Goal: Information Seeking & Learning: Learn about a topic

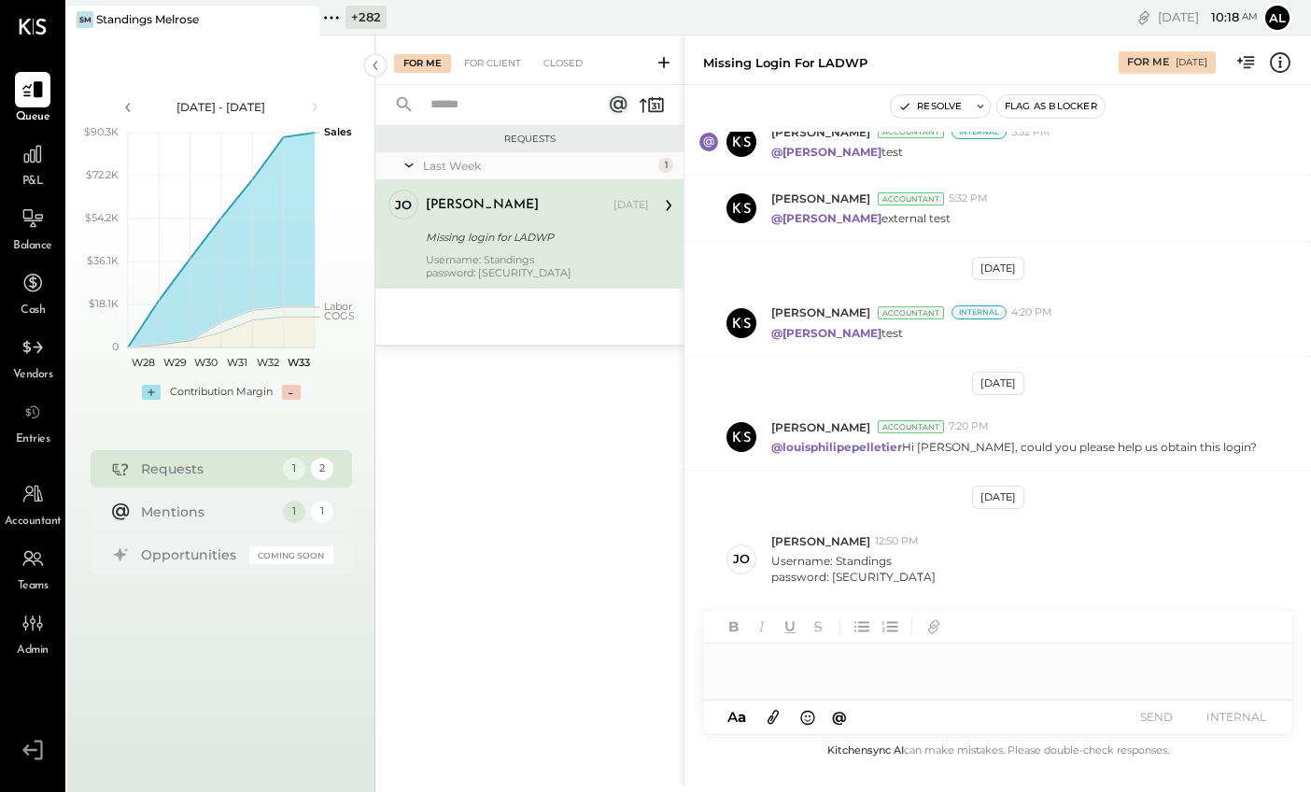
scroll to position [331, 0]
click at [21, 148] on icon at bounding box center [33, 154] width 24 height 24
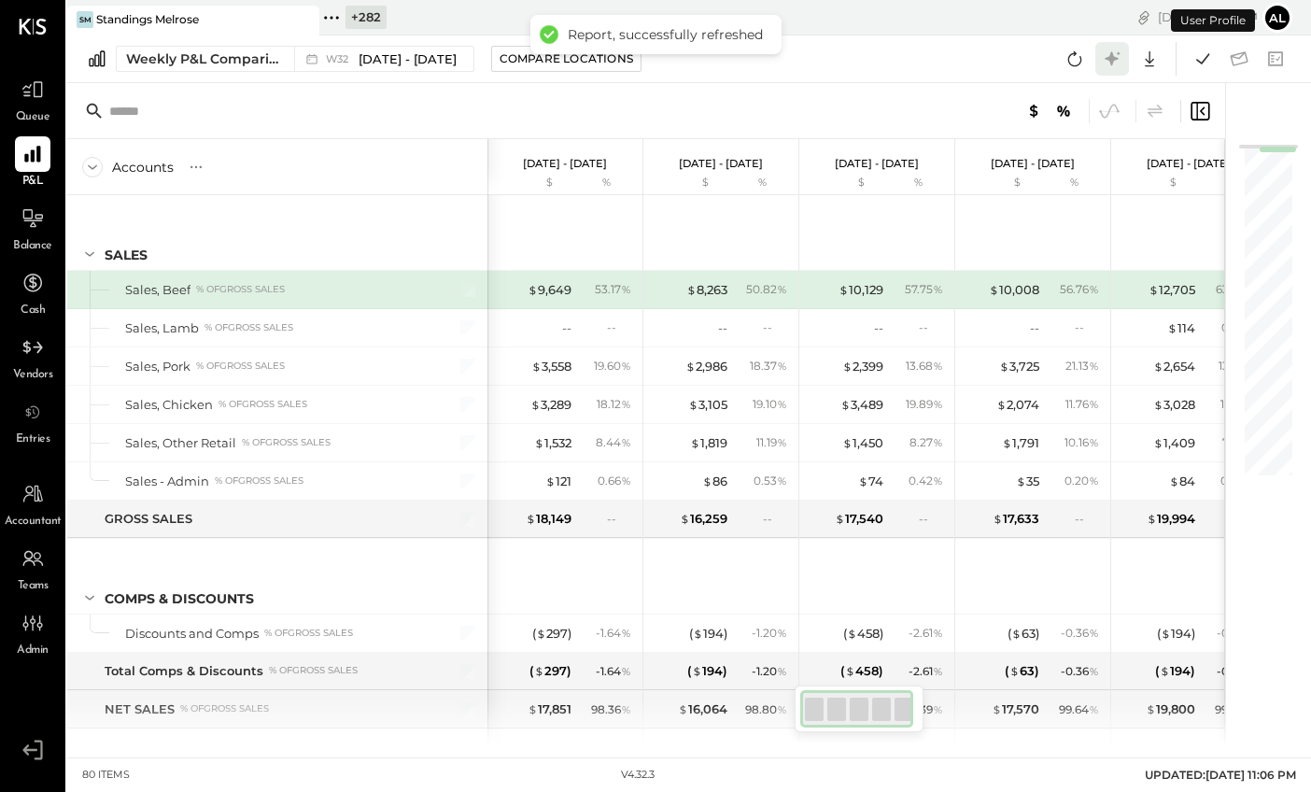
click at [1102, 61] on icon at bounding box center [1112, 59] width 24 height 24
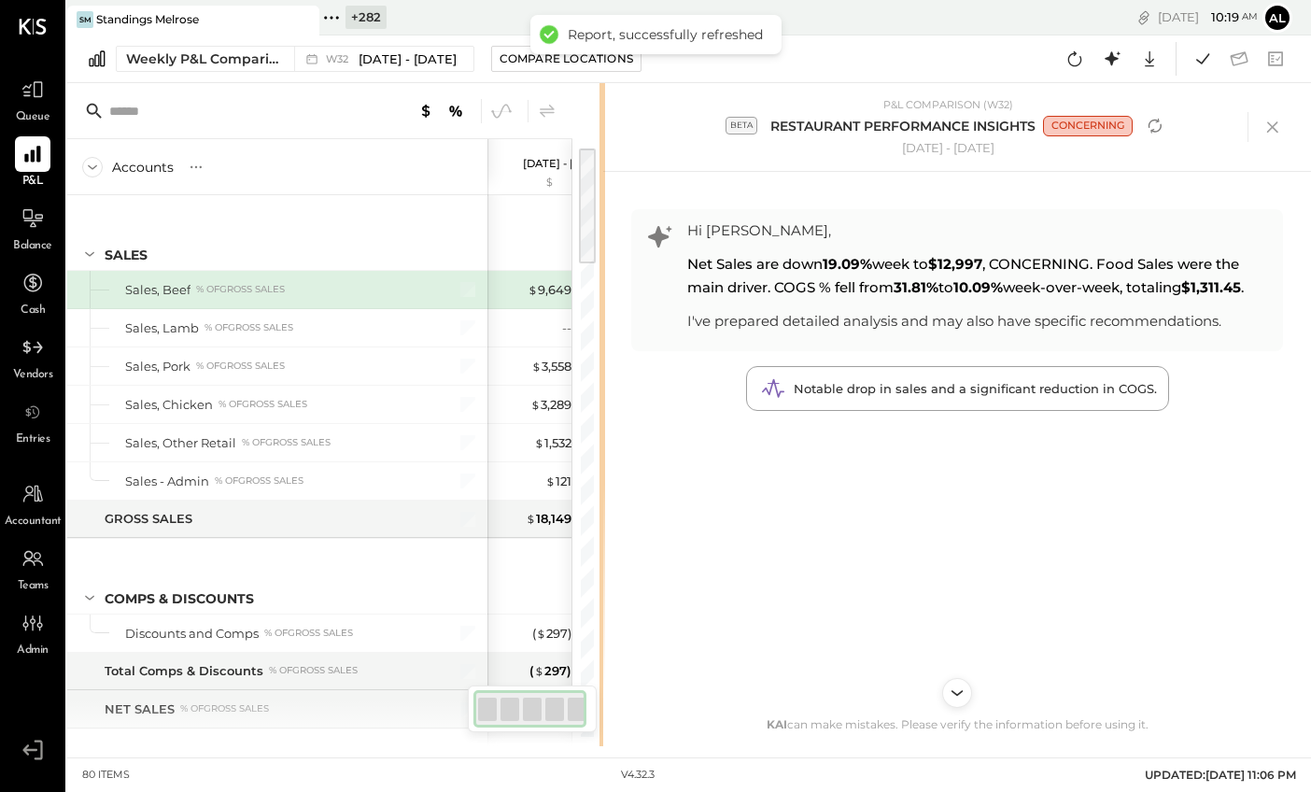
drag, startPoint x: 934, startPoint y: 179, endPoint x: 603, endPoint y: 209, distance: 332.8
click at [603, 209] on div "Accounts S % GL Aug 4 - 10, 2025 $ % Jul 28 - Aug 3, 2025 $ % Jul 21 - 27, 2025…" at bounding box center [688, 414] width 1243 height 663
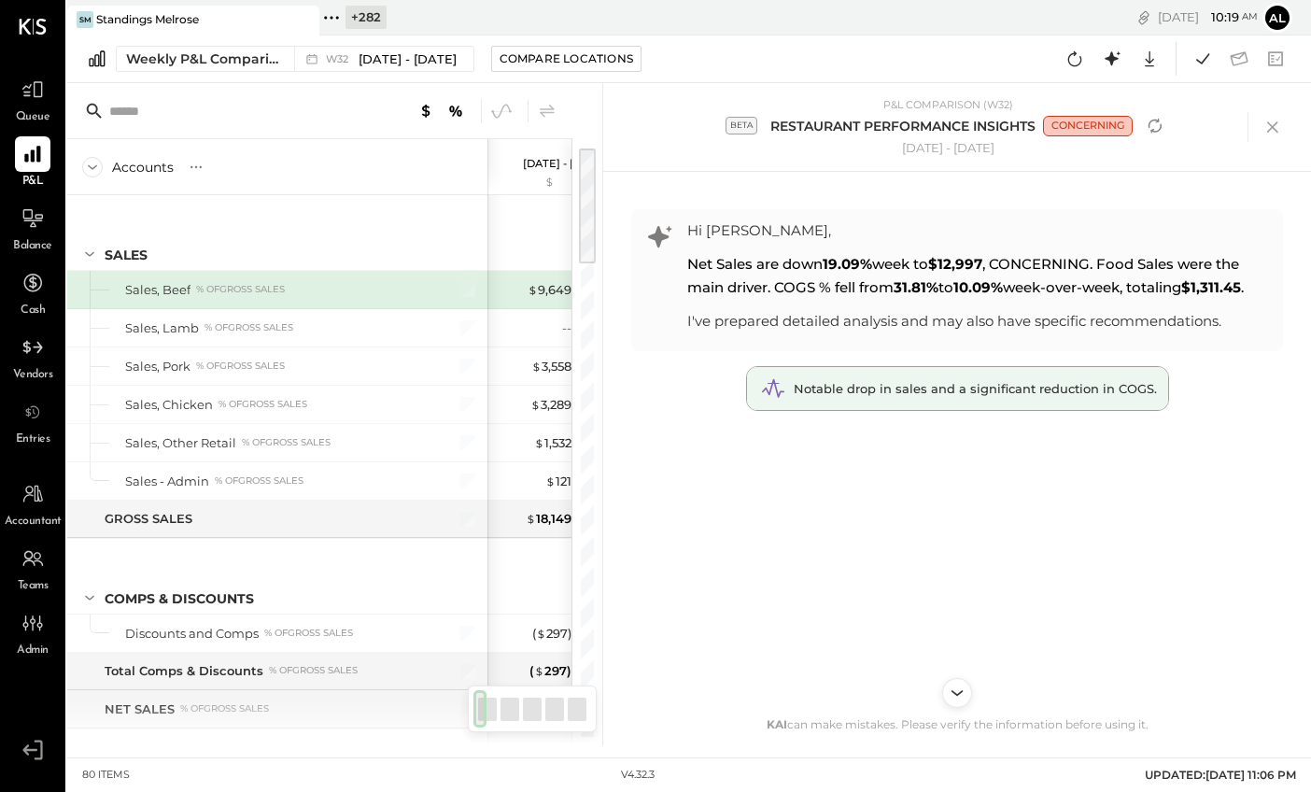
click at [929, 388] on span "Notable drop in sales and a significant reduction in COGS." at bounding box center [975, 388] width 363 height 15
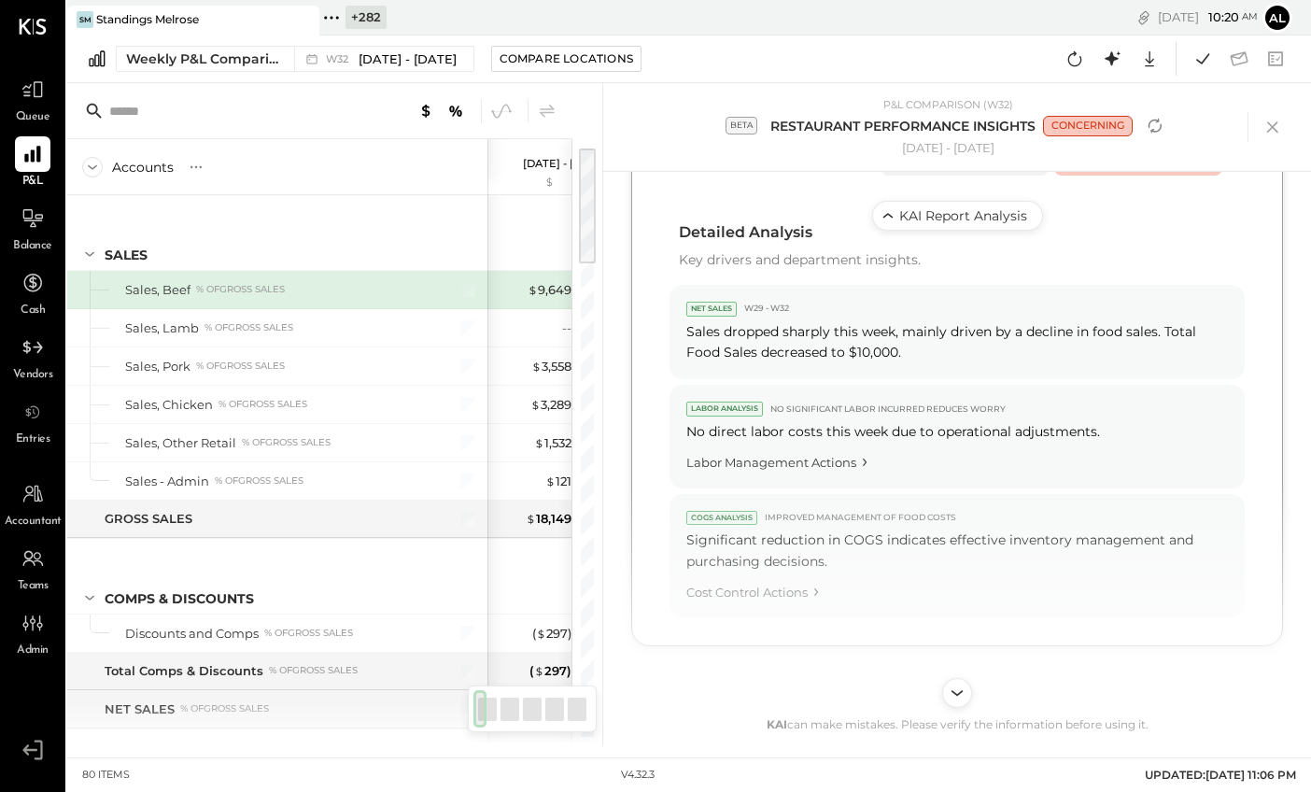
scroll to position [844, 0]
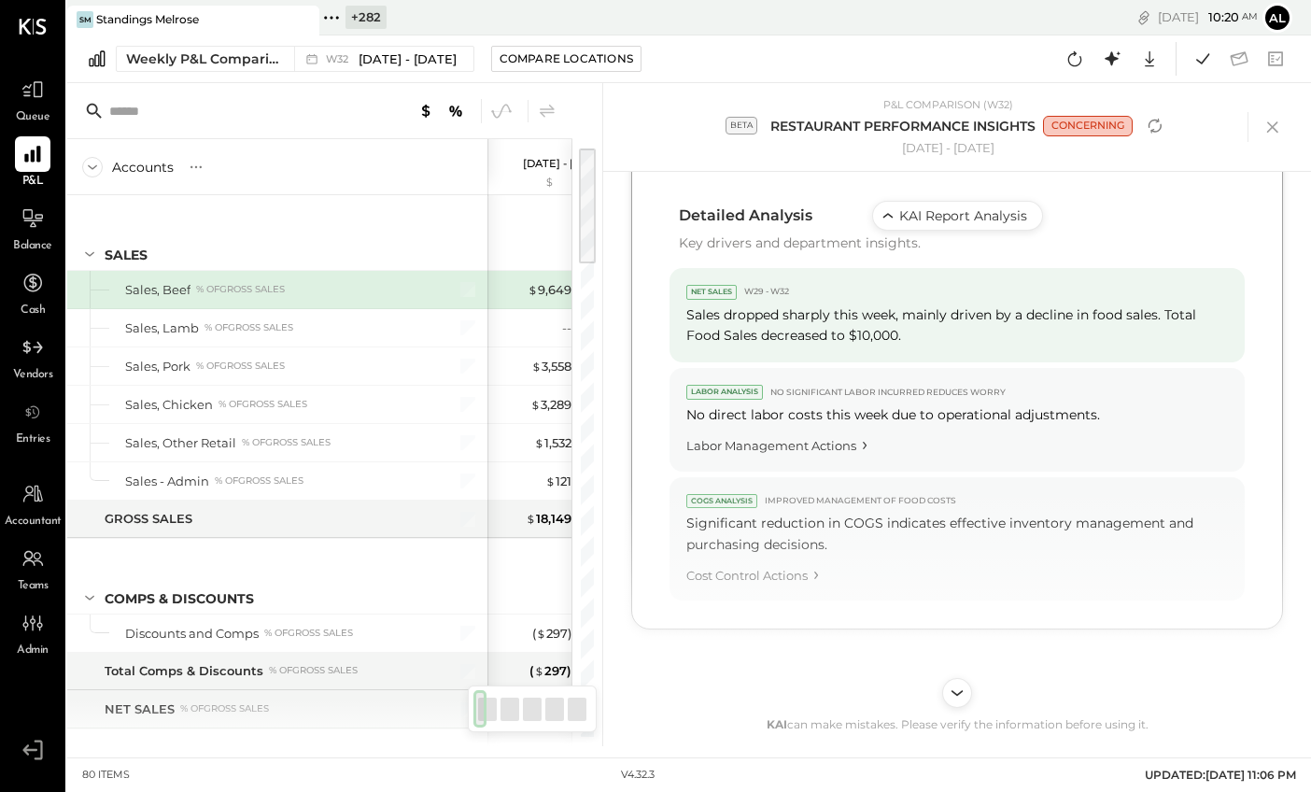
click at [918, 322] on div "Sales dropped sharply this week, mainly driven by a decline in food sales. Tota…" at bounding box center [956, 325] width 541 height 42
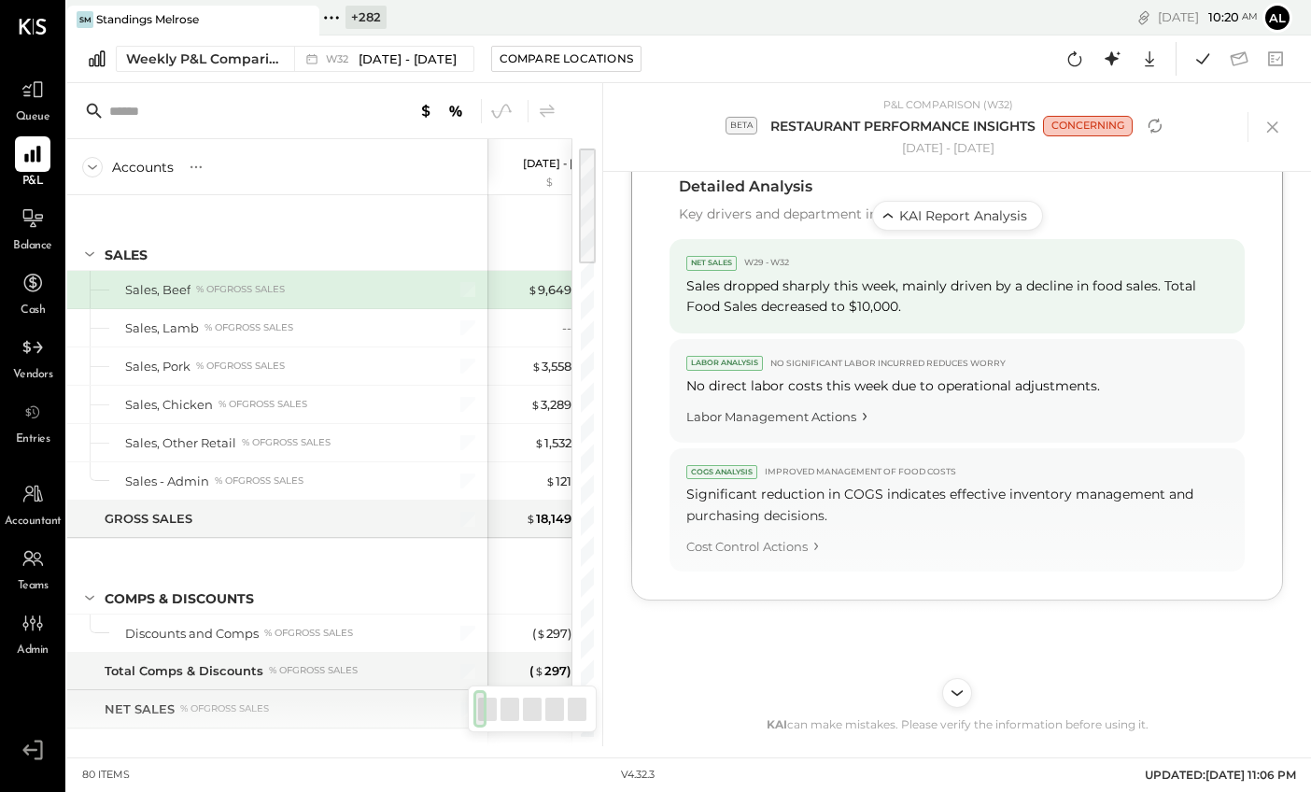
scroll to position [855, 0]
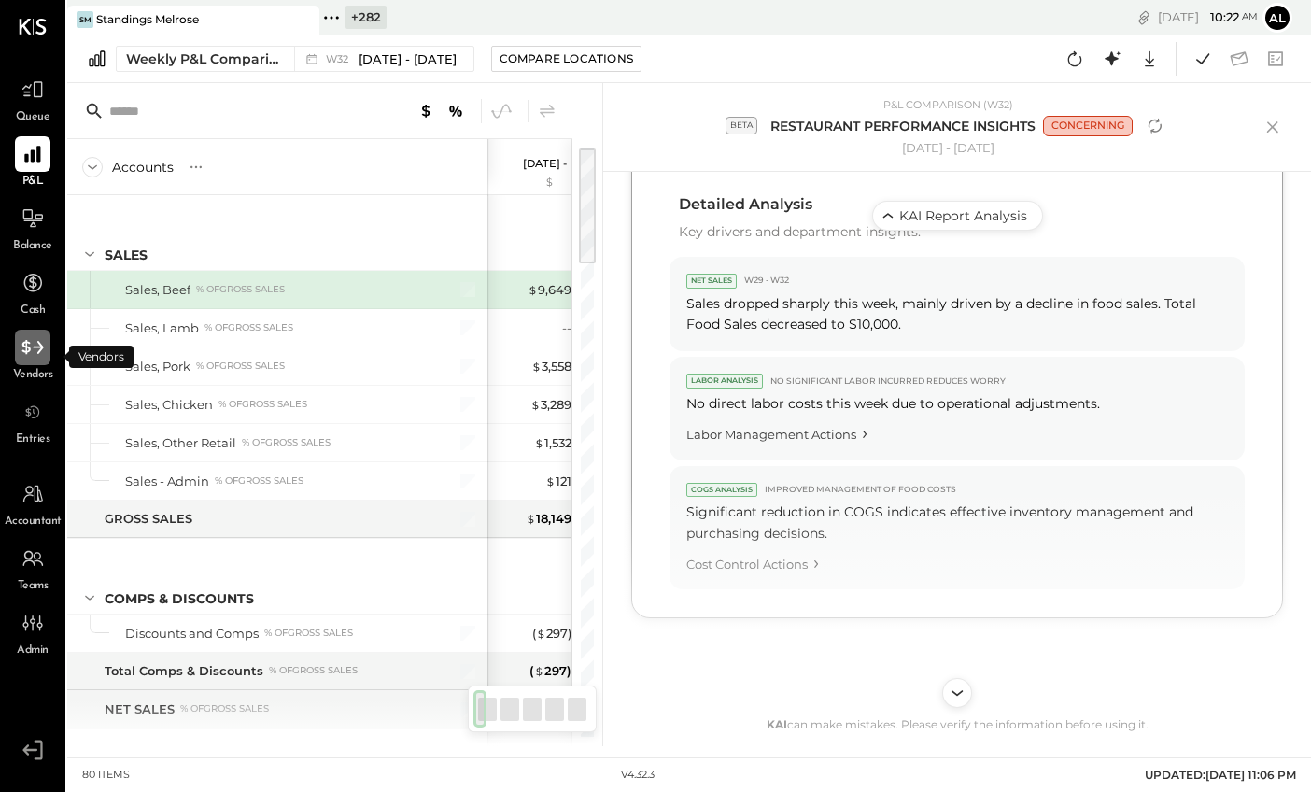
click at [38, 353] on icon at bounding box center [33, 347] width 24 height 24
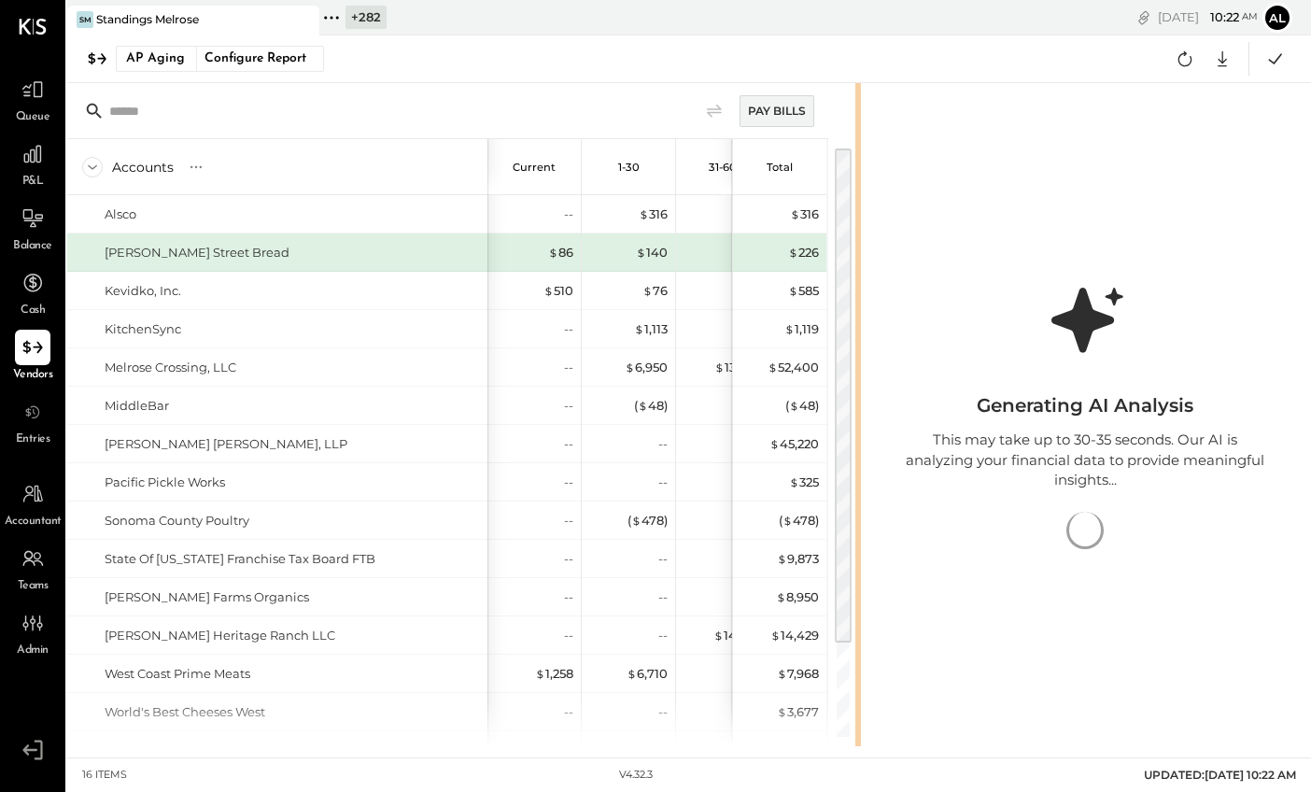
drag, startPoint x: 936, startPoint y: 136, endPoint x: 1238, endPoint y: 154, distance: 302.1
click at [1102, 155] on div "Pay Bills Accounts S % GL Current 1-30 31-60 61-90 91 and Over Total Alsco Clar…" at bounding box center [688, 414] width 1243 height 663
drag, startPoint x: 855, startPoint y: 147, endPoint x: 1047, endPoint y: 149, distance: 191.4
click at [1047, 149] on div "Pay Bills Accounts S % GL Current 1-30 31-60 61-90 91 and Over Total Alsco Clar…" at bounding box center [688, 414] width 1243 height 663
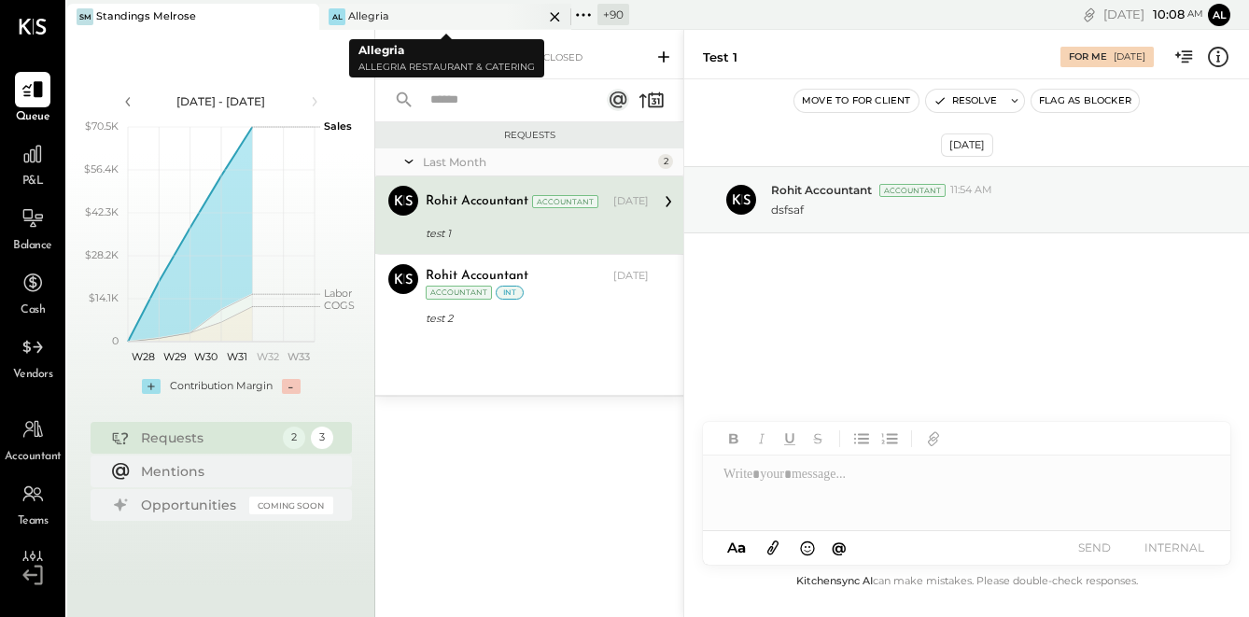
click at [307, 17] on icon at bounding box center [302, 16] width 9 height 9
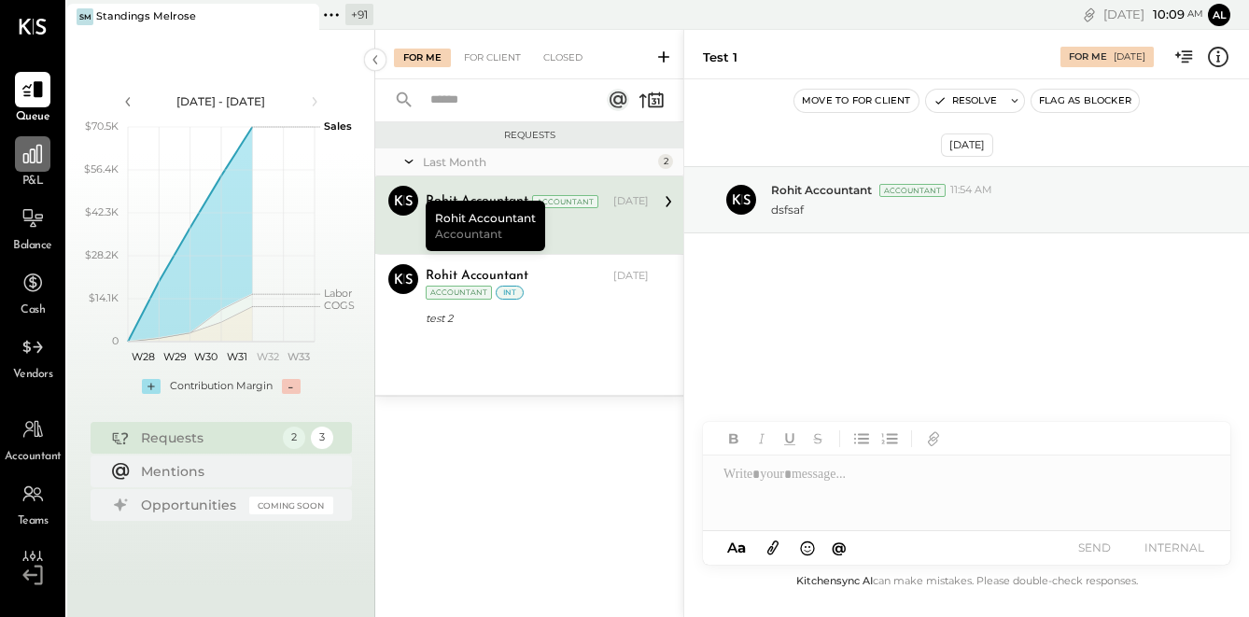
click at [33, 153] on icon at bounding box center [33, 154] width 24 height 24
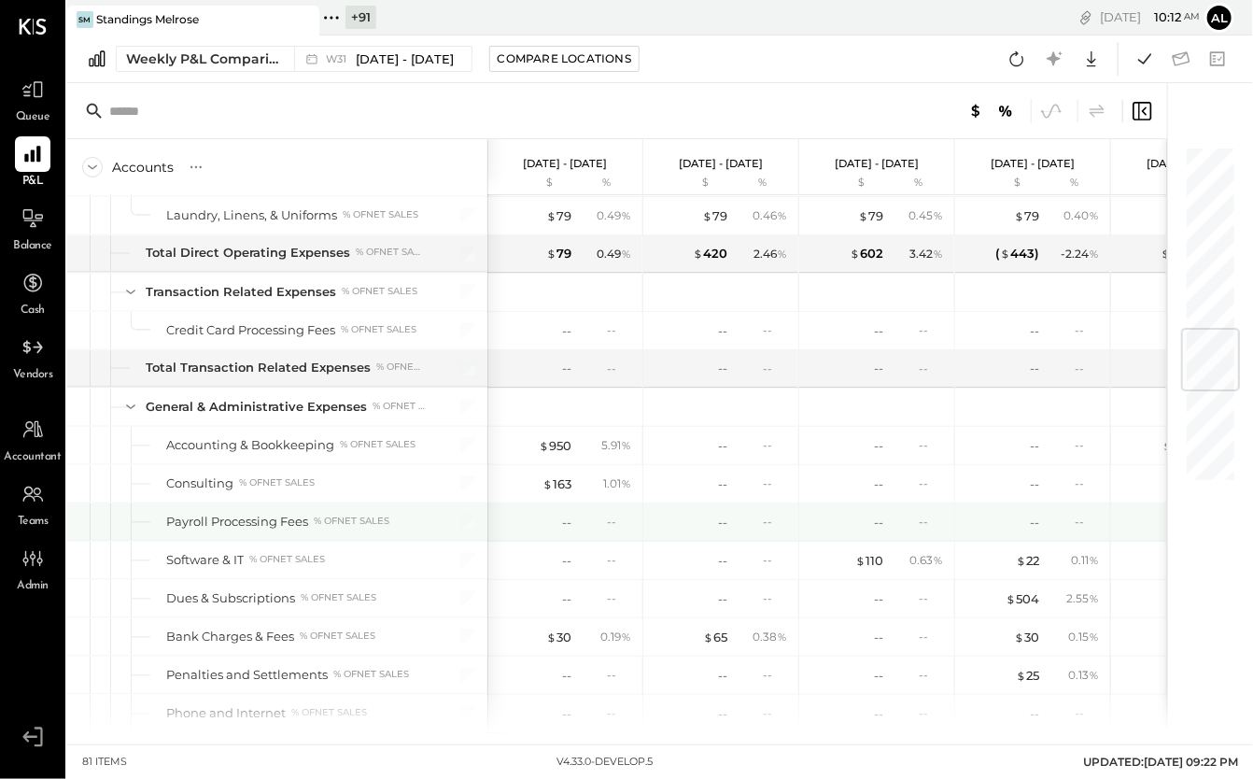
scroll to position [1681, 0]
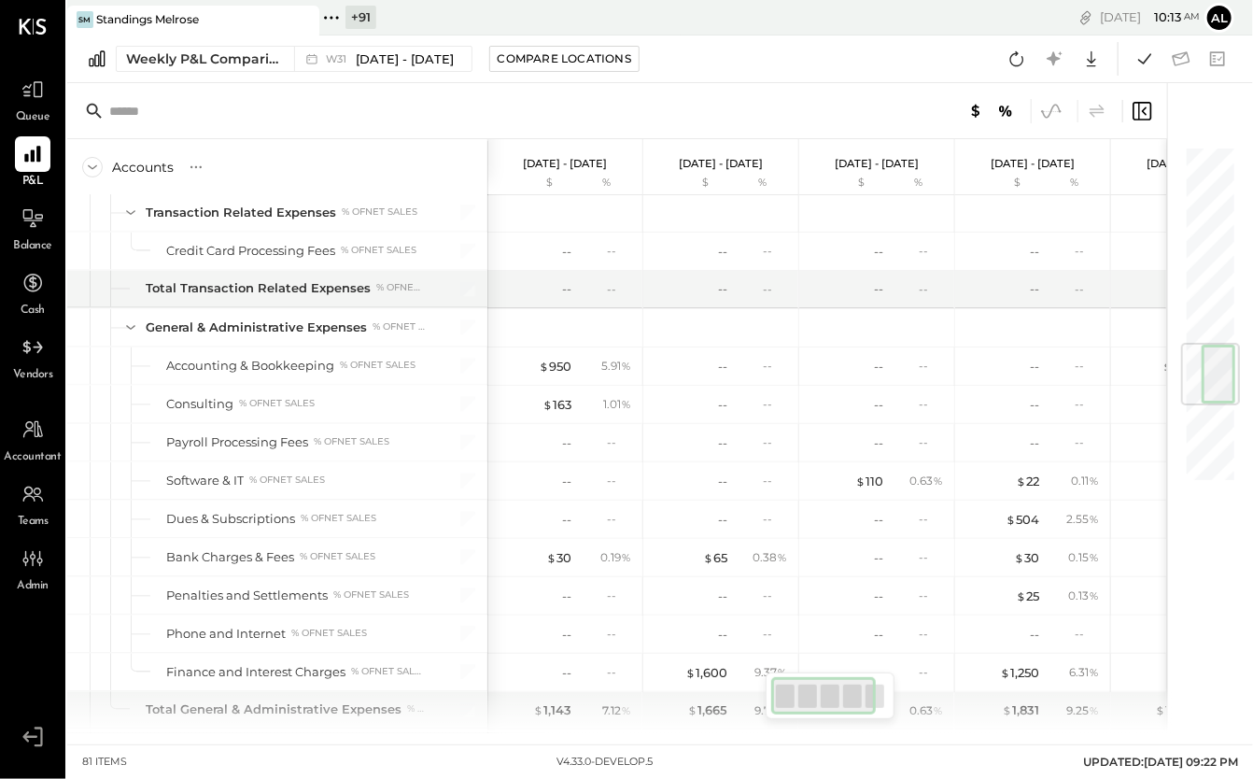
click at [1054, 105] on icon at bounding box center [1051, 111] width 19 height 14
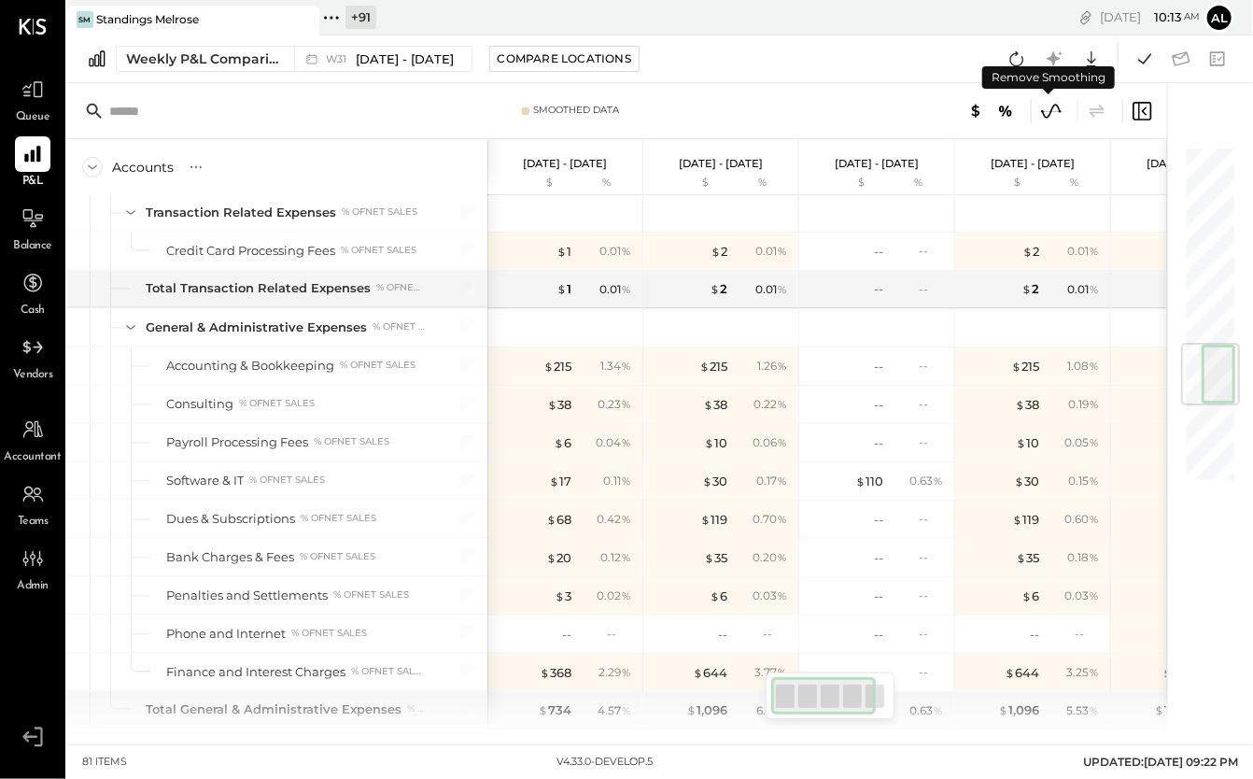
click at [1051, 112] on icon at bounding box center [1051, 111] width 19 height 14
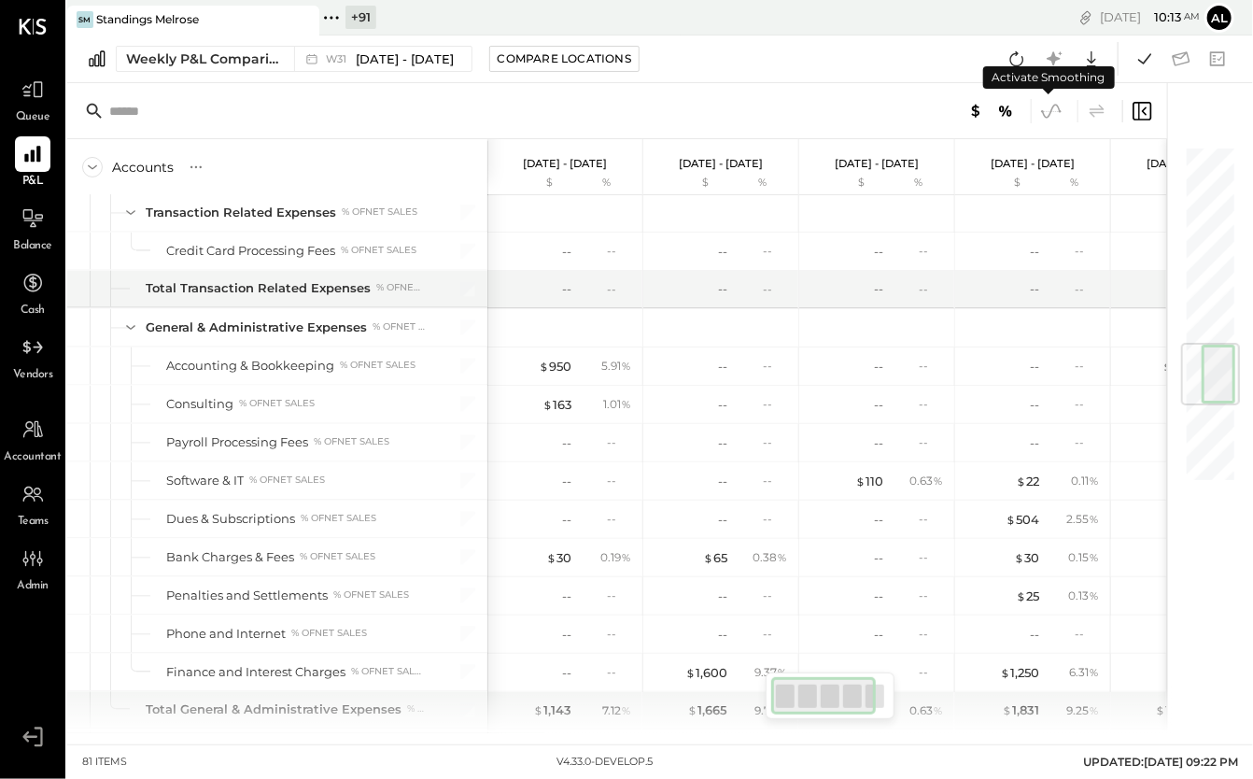
click at [1051, 112] on icon at bounding box center [1051, 111] width 19 height 14
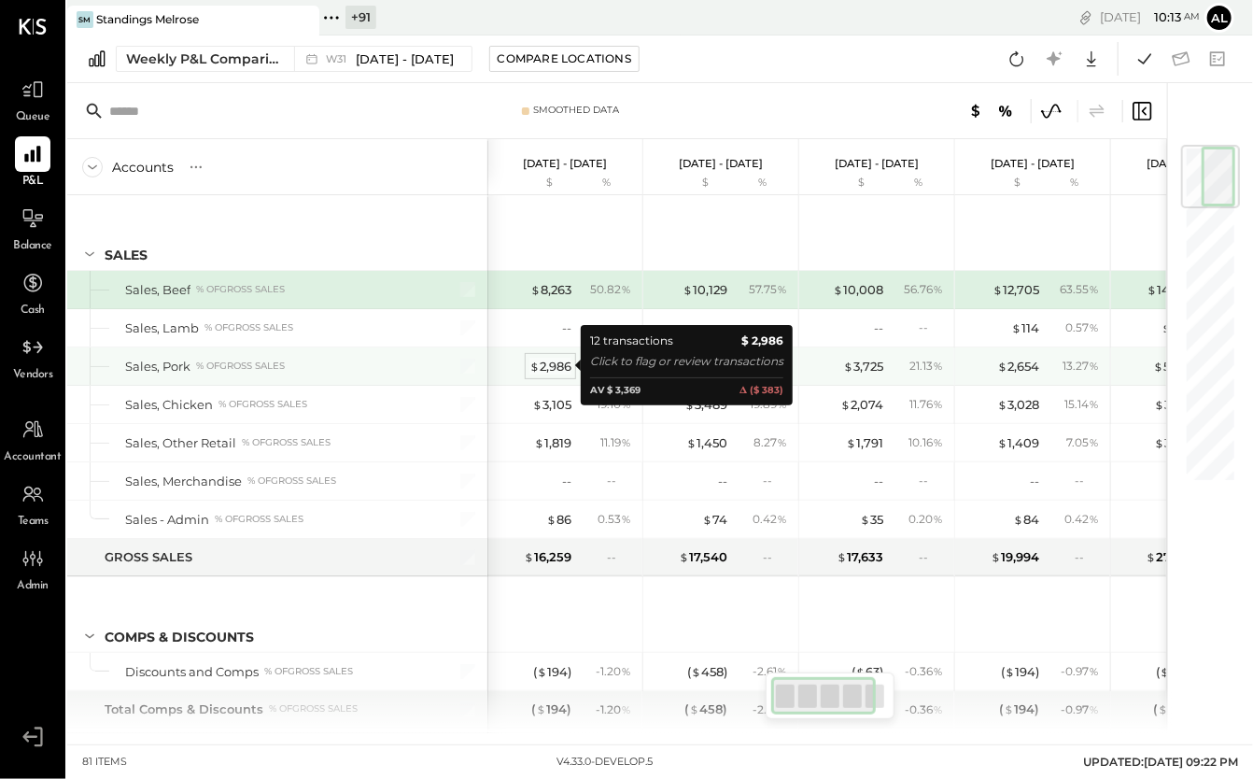
click at [548, 367] on div "$ 2,986" at bounding box center [550, 367] width 42 height 18
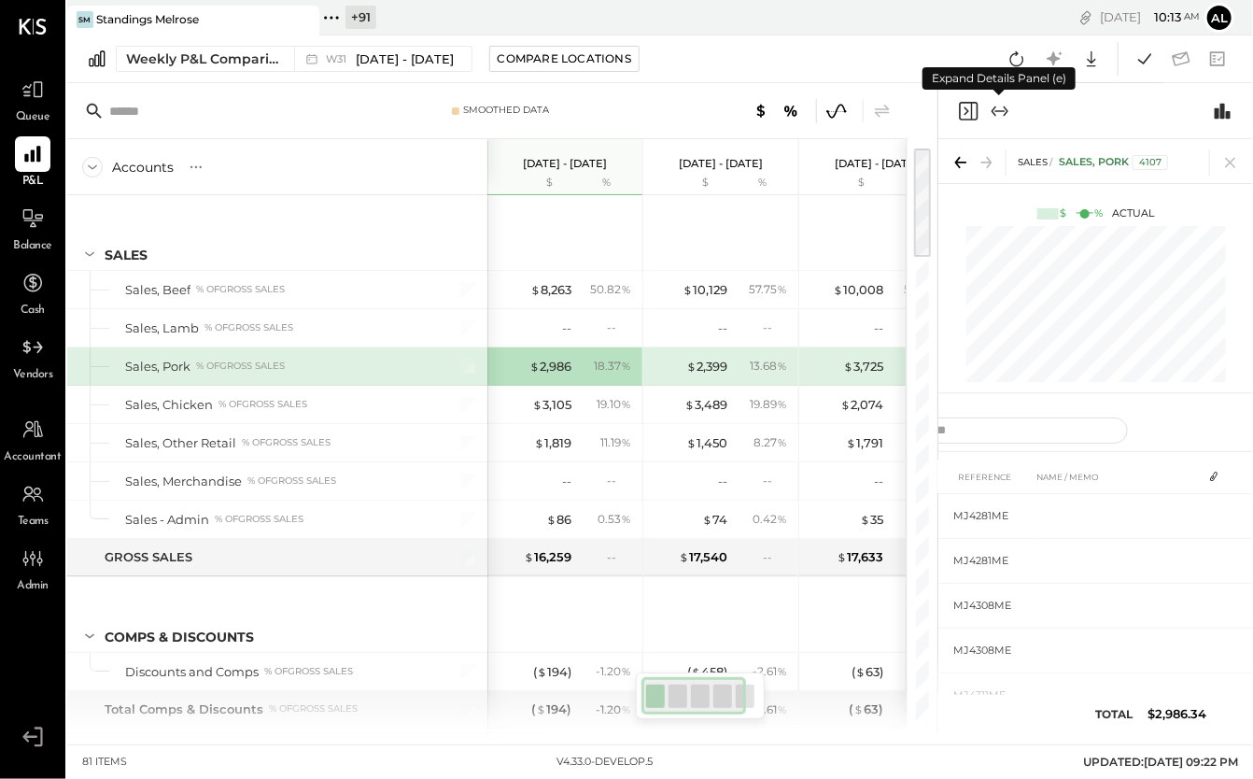
click at [1001, 105] on icon "Expand panel (e)" at bounding box center [1000, 111] width 22 height 22
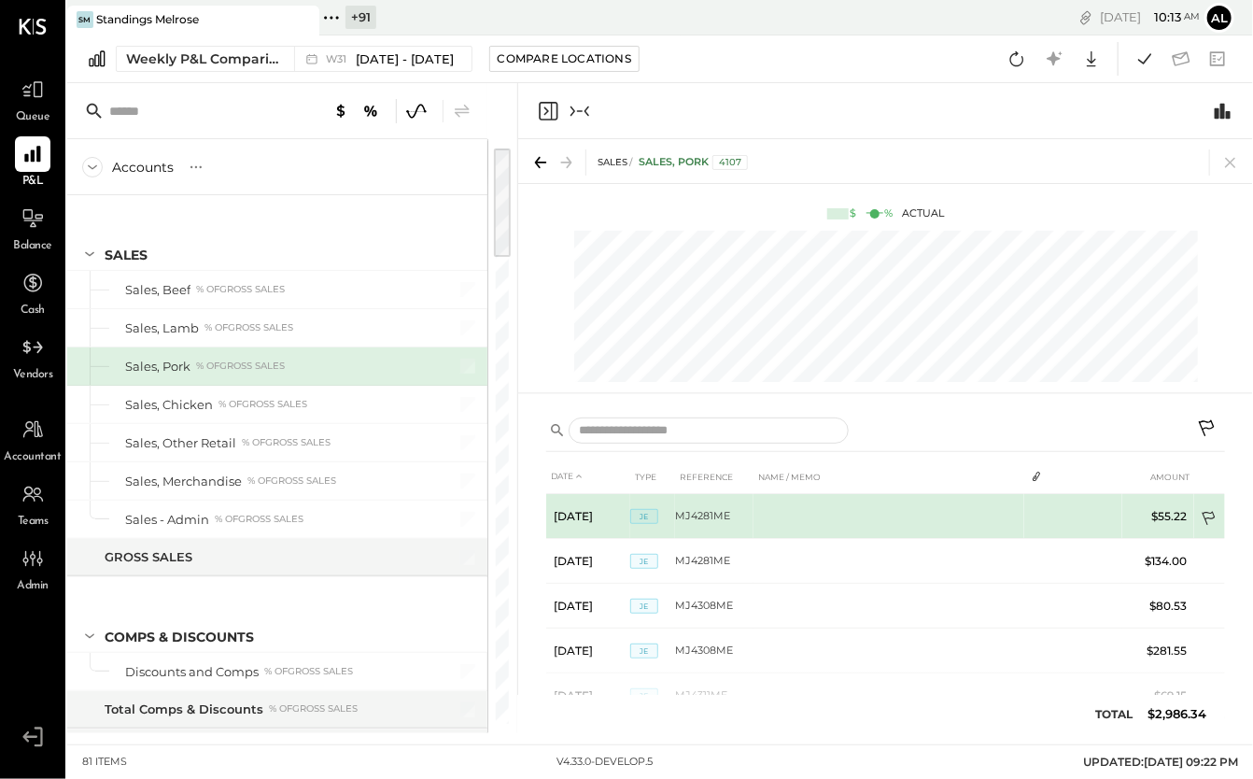
click at [1102, 520] on icon at bounding box center [1210, 520] width 19 height 19
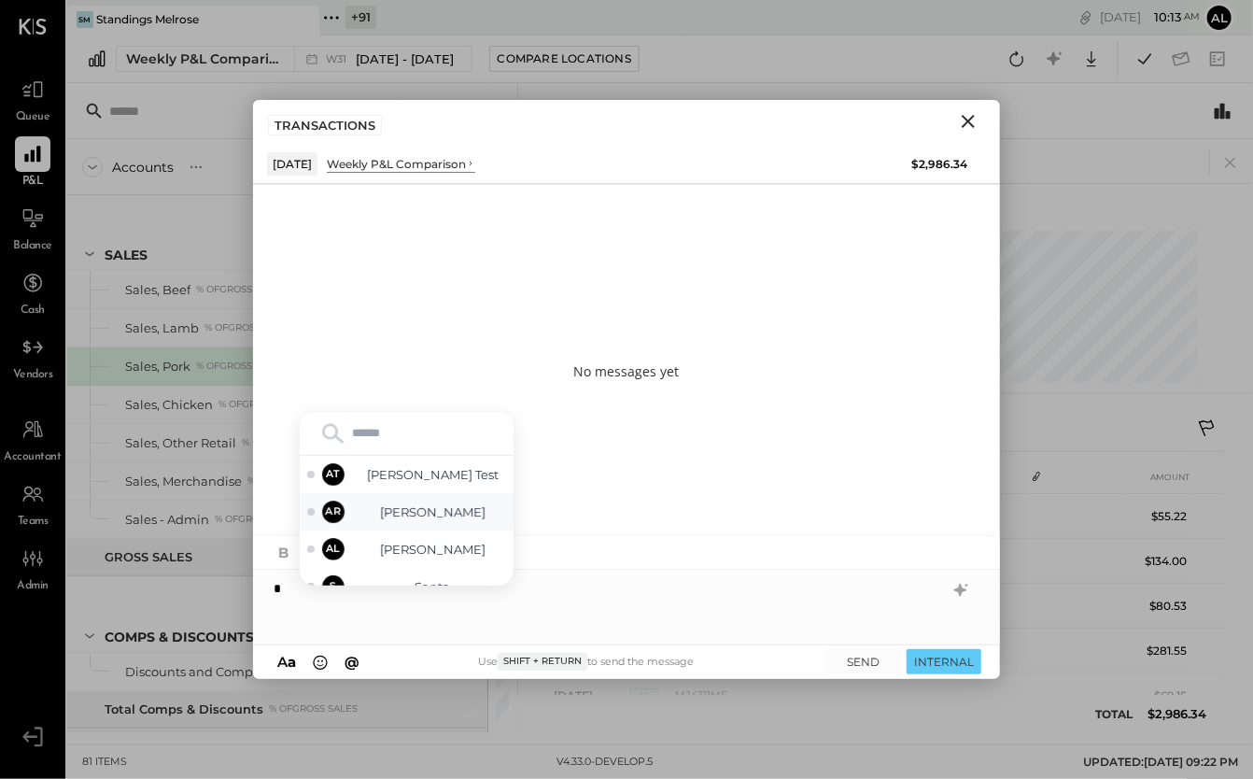
click at [391, 513] on span "[PERSON_NAME]" at bounding box center [432, 512] width 147 height 18
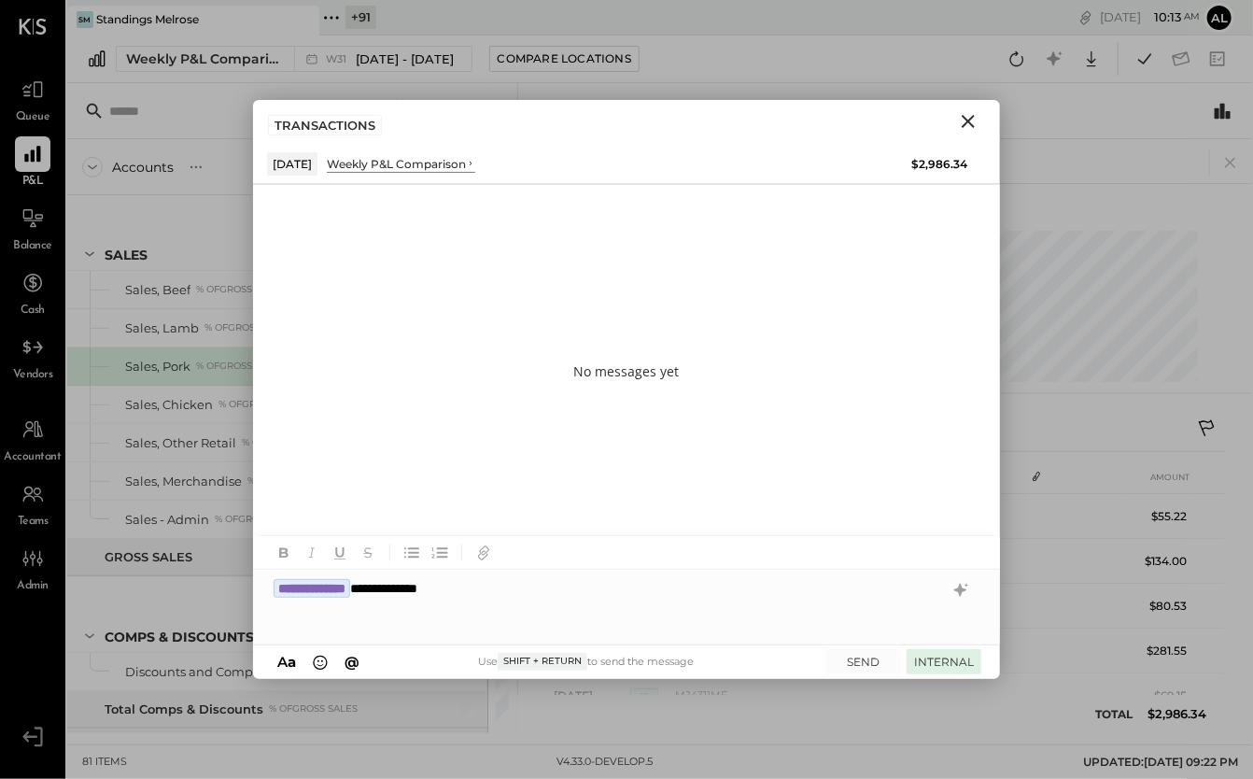
click at [958, 666] on button "INTERNAL" at bounding box center [943, 661] width 75 height 25
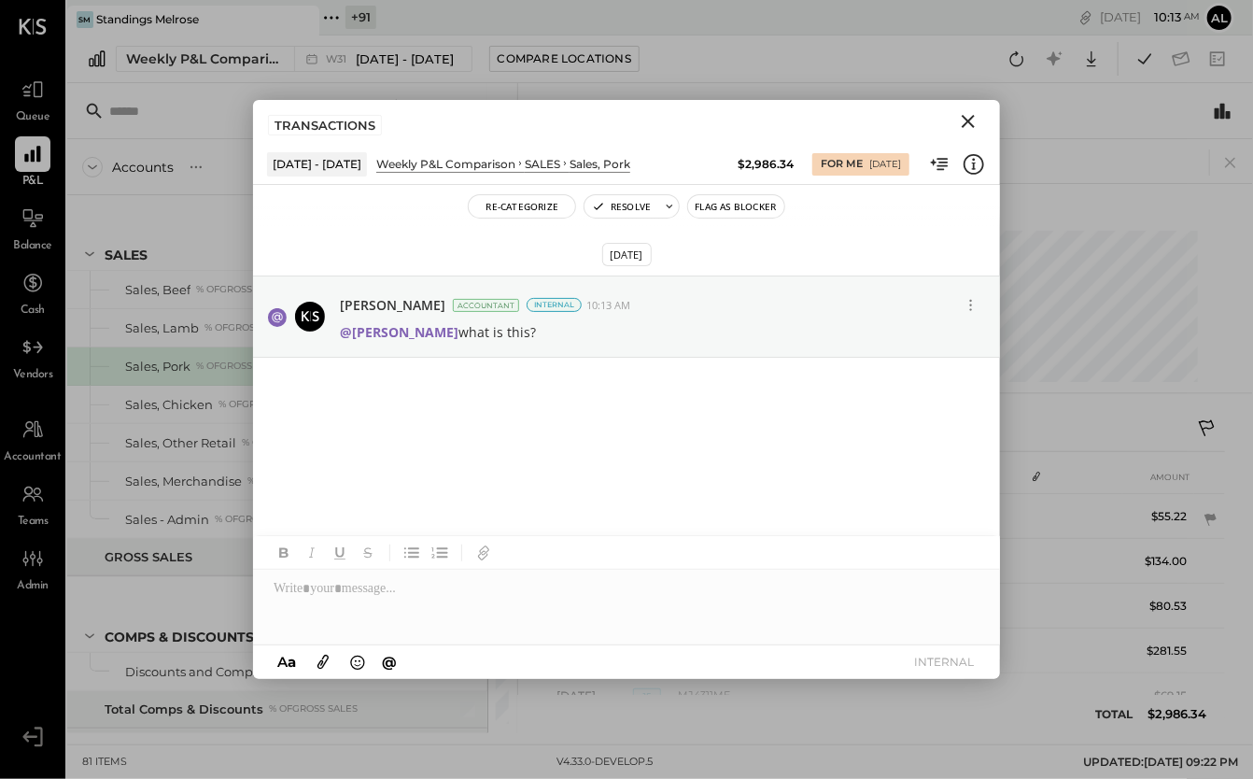
click at [971, 122] on icon "Close" at bounding box center [968, 121] width 22 height 22
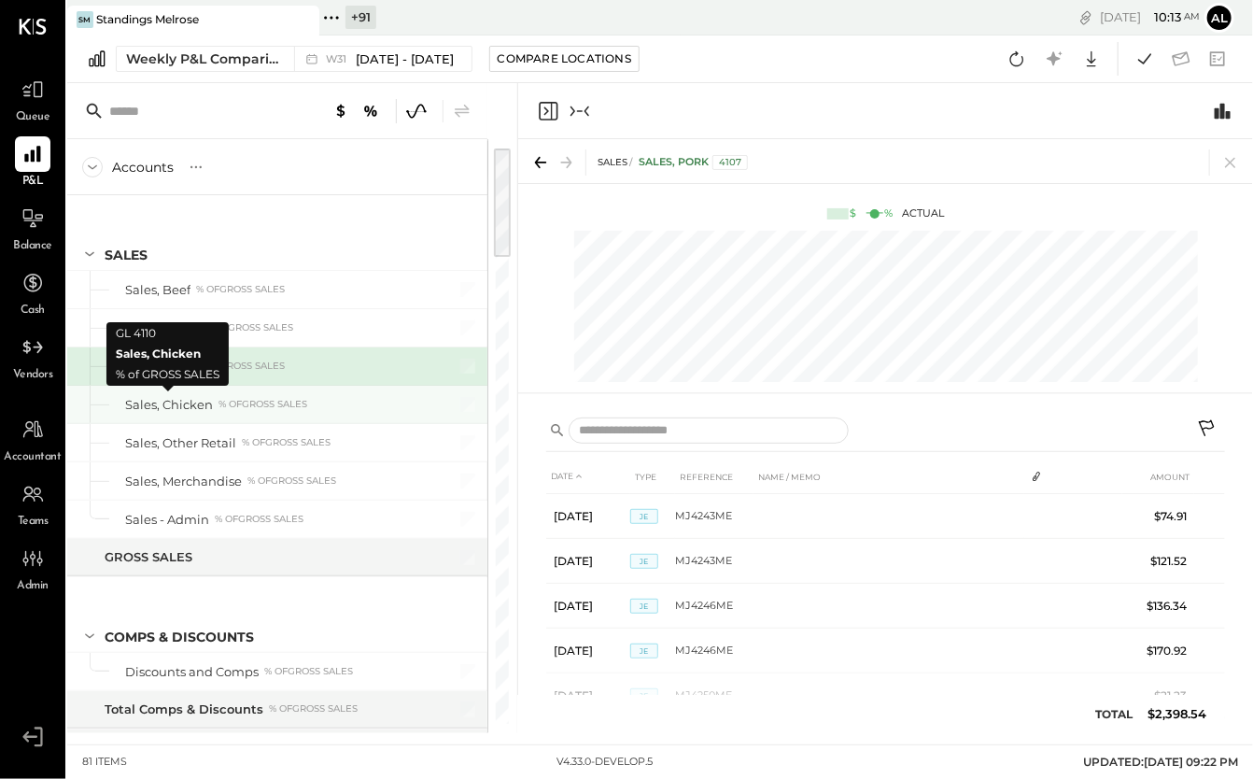
scroll to position [0, 232]
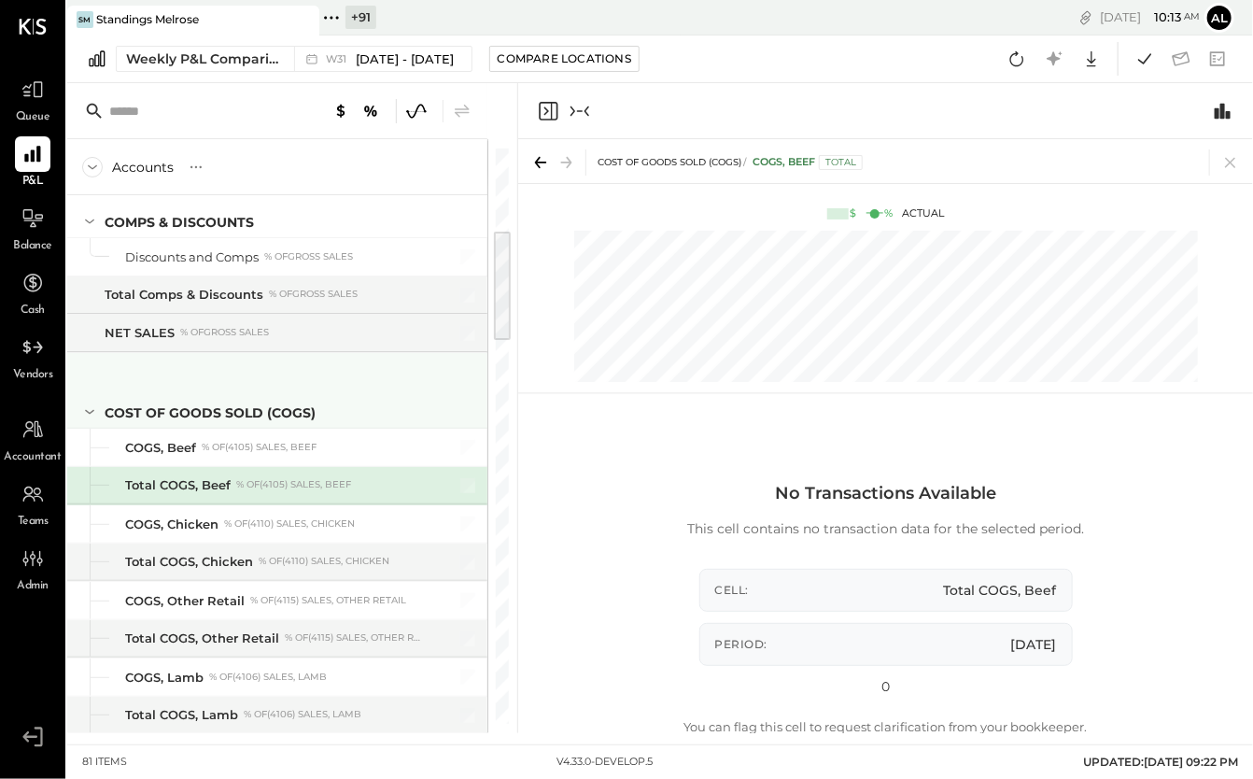
scroll to position [376, 0]
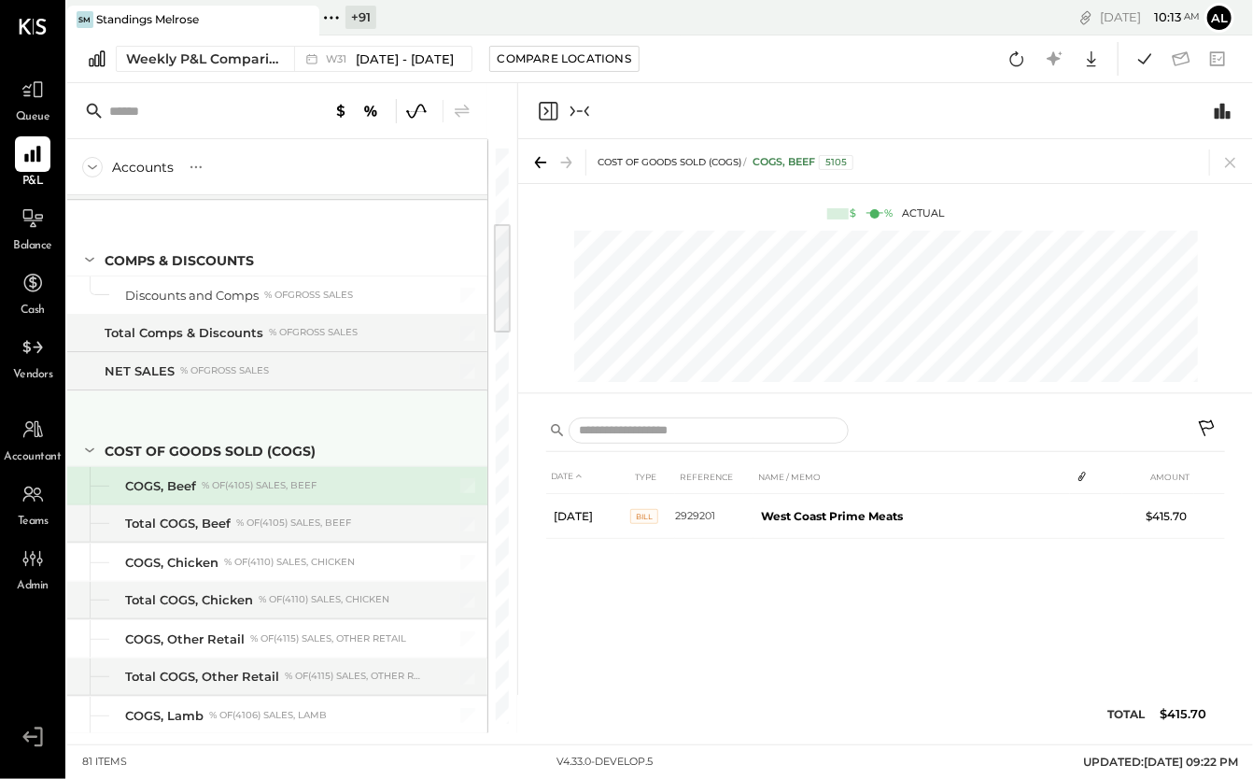
scroll to position [0, 544]
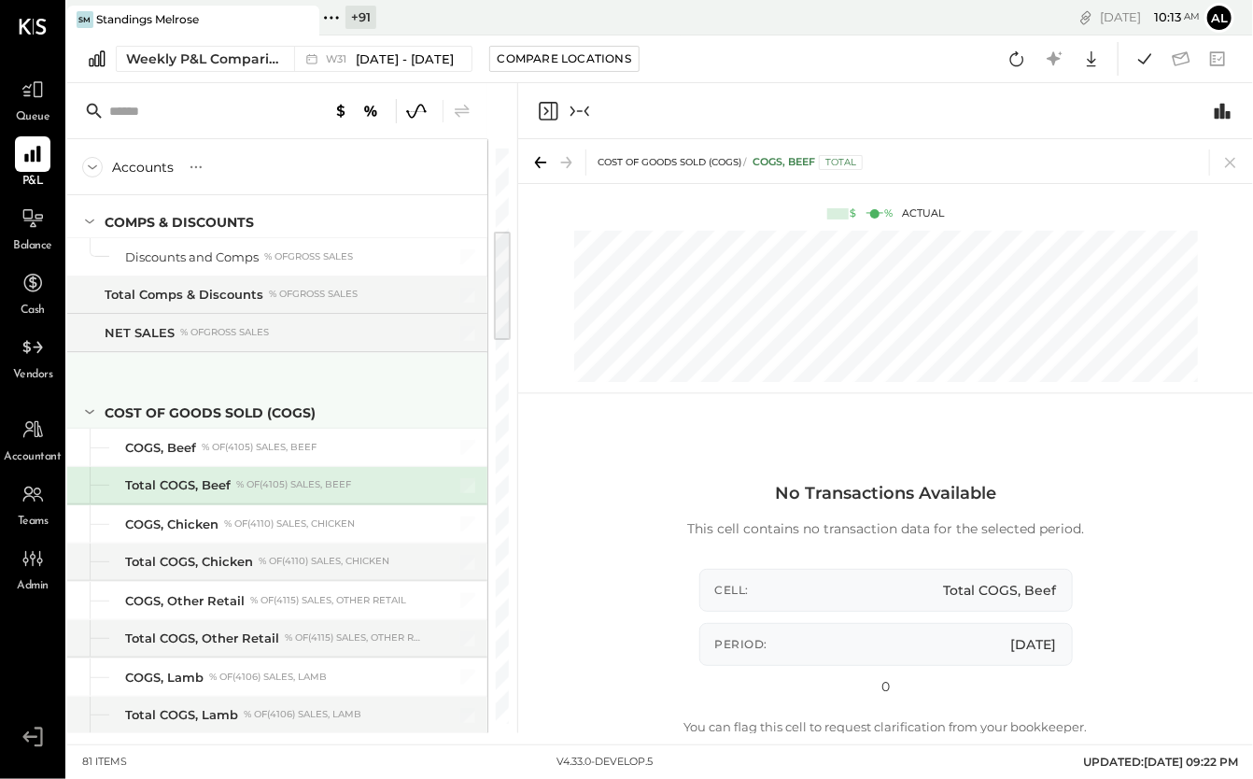
scroll to position [452, 0]
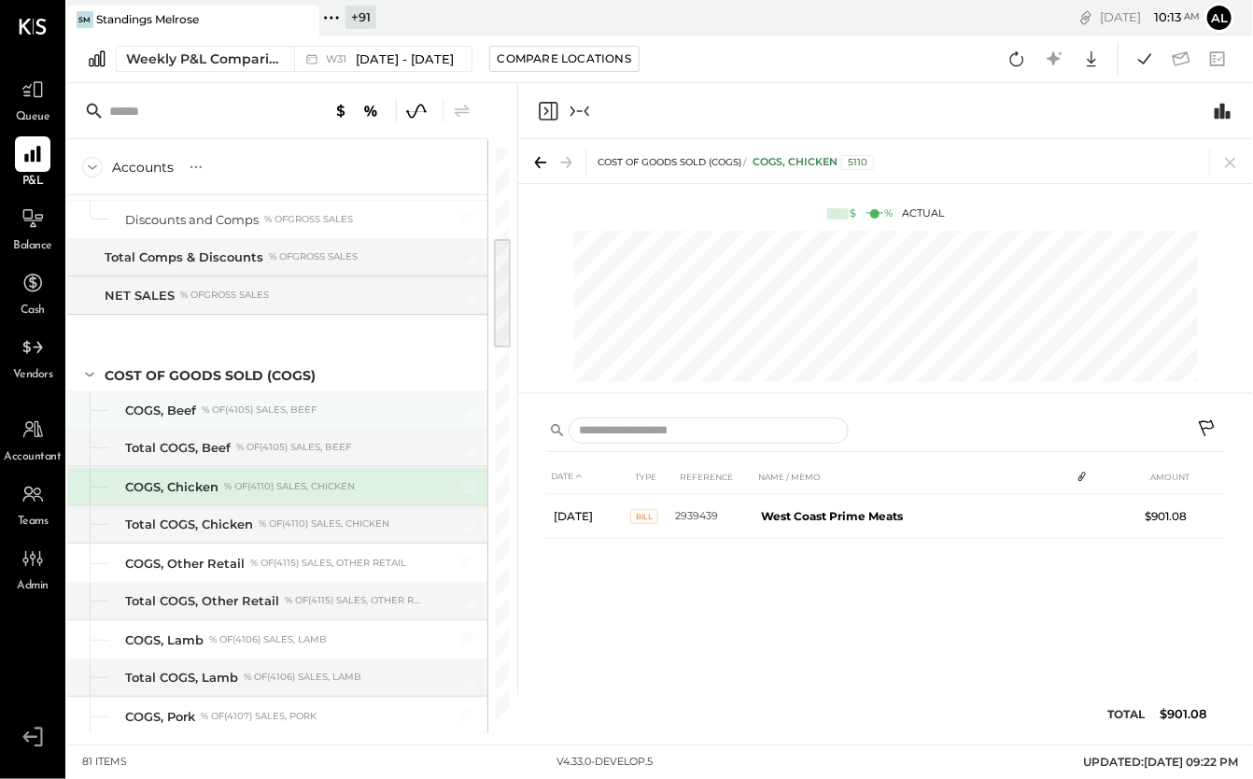
scroll to position [0, 544]
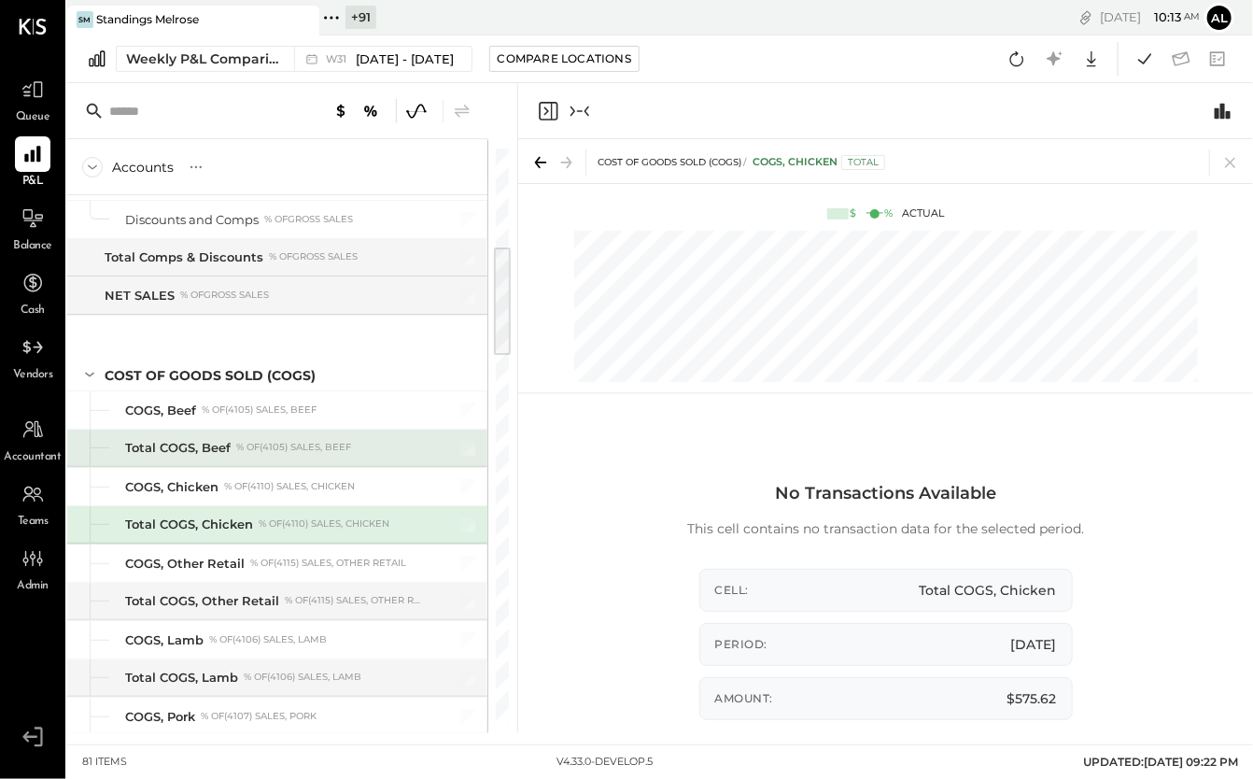
scroll to position [490, 0]
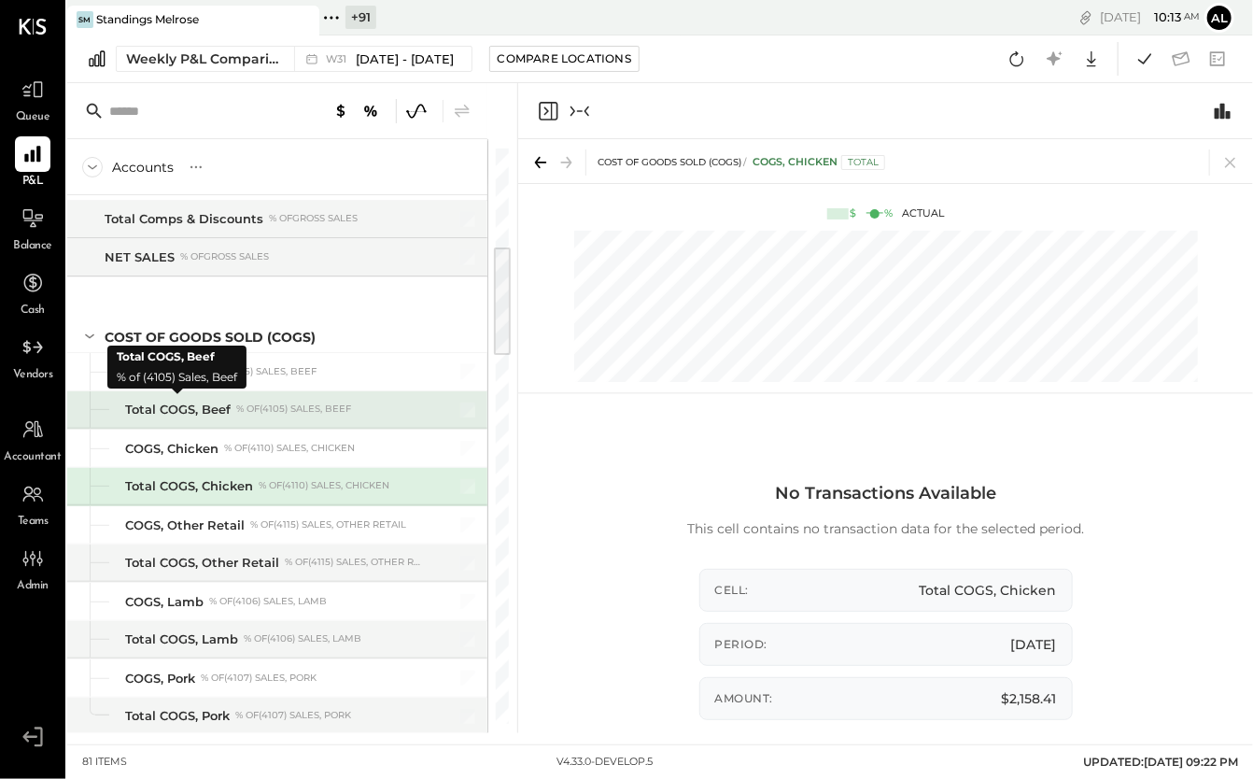
scroll to position [0, 699]
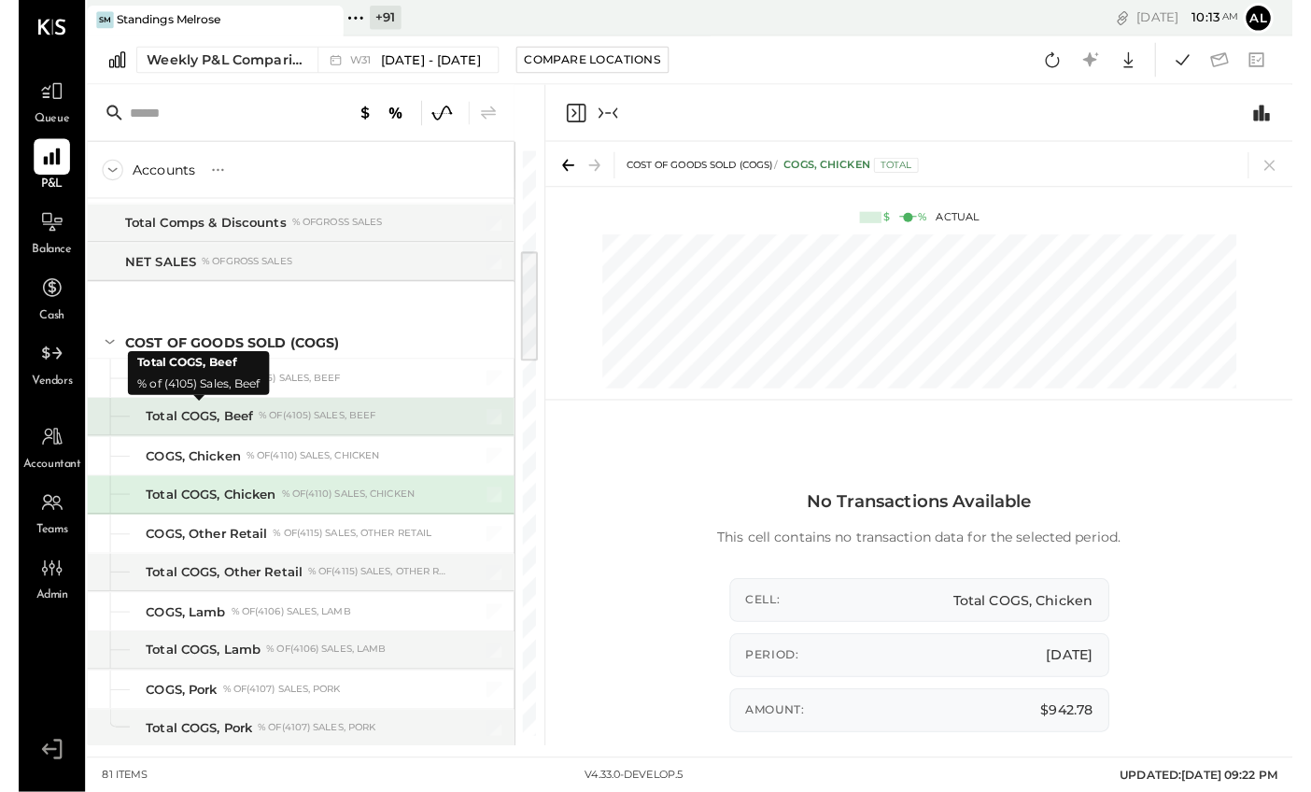
scroll to position [0, 77]
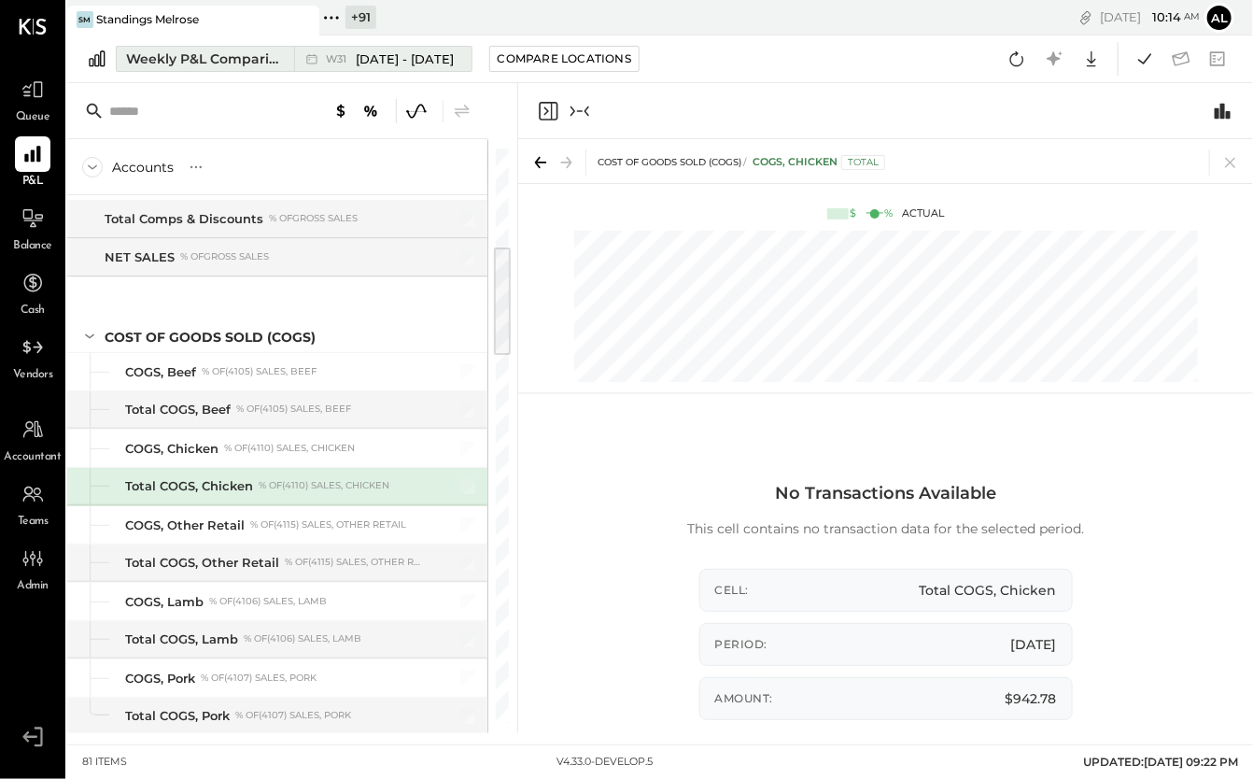
click at [204, 70] on button "Weekly P&L Comparison W31 [DATE] - [DATE]" at bounding box center [294, 59] width 357 height 26
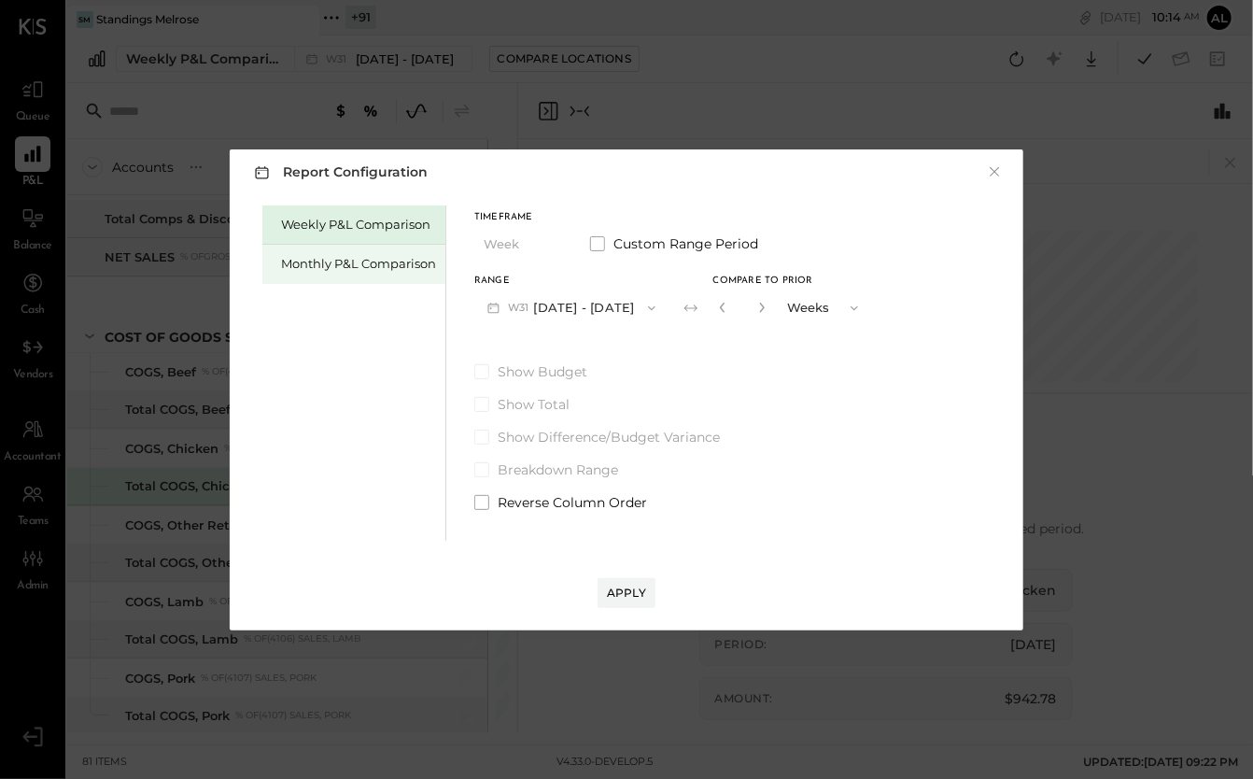
click at [355, 257] on div "Monthly P&L Comparison" at bounding box center [358, 264] width 155 height 18
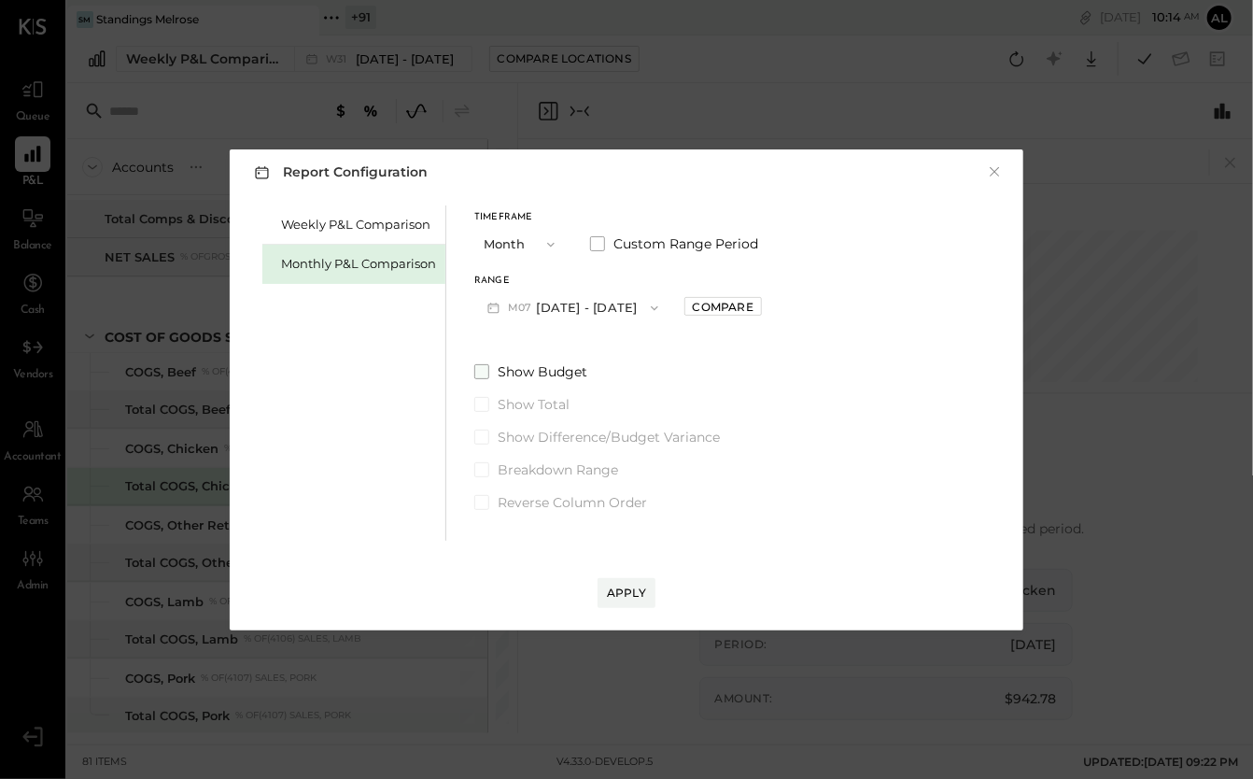
click at [484, 371] on span at bounding box center [481, 371] width 15 height 15
click at [483, 437] on span at bounding box center [481, 436] width 15 height 15
click at [585, 310] on button "M07 [DATE] - [DATE]" at bounding box center [572, 307] width 197 height 35
click at [996, 174] on button "×" at bounding box center [994, 171] width 17 height 19
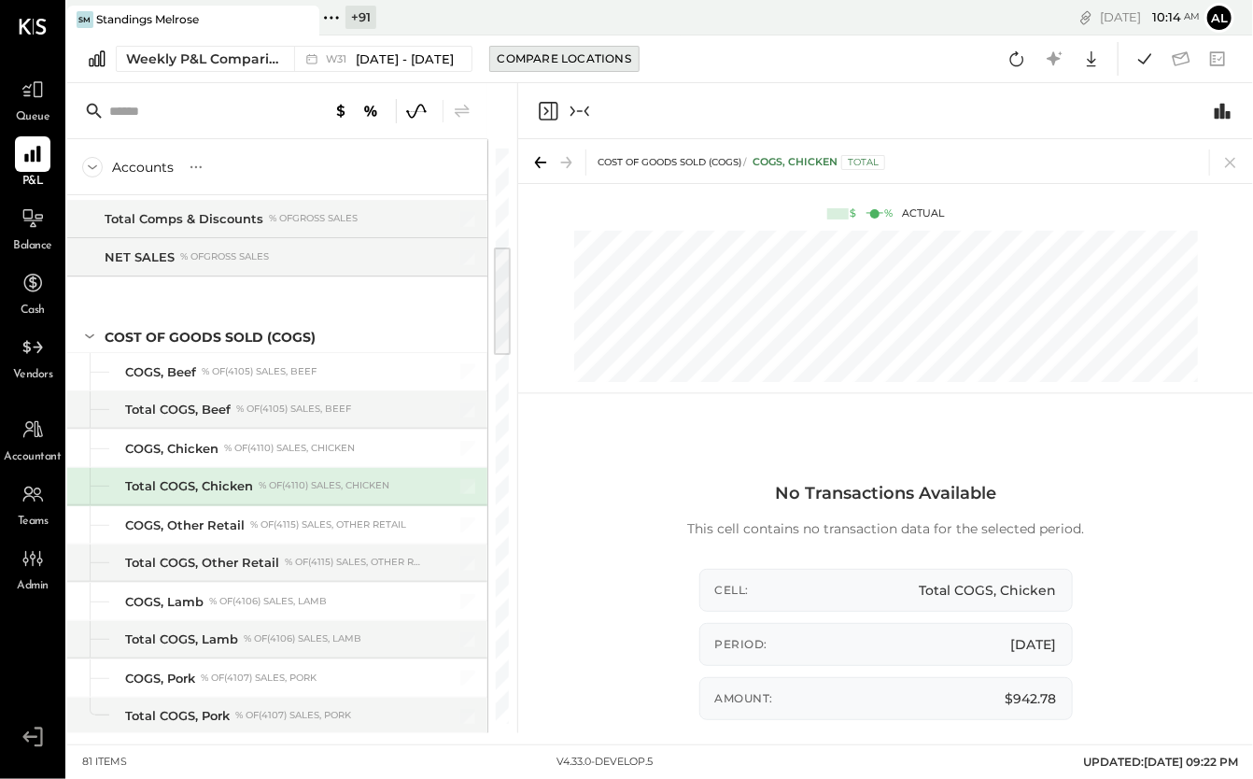
click at [611, 59] on div "Compare Locations" at bounding box center [564, 58] width 133 height 16
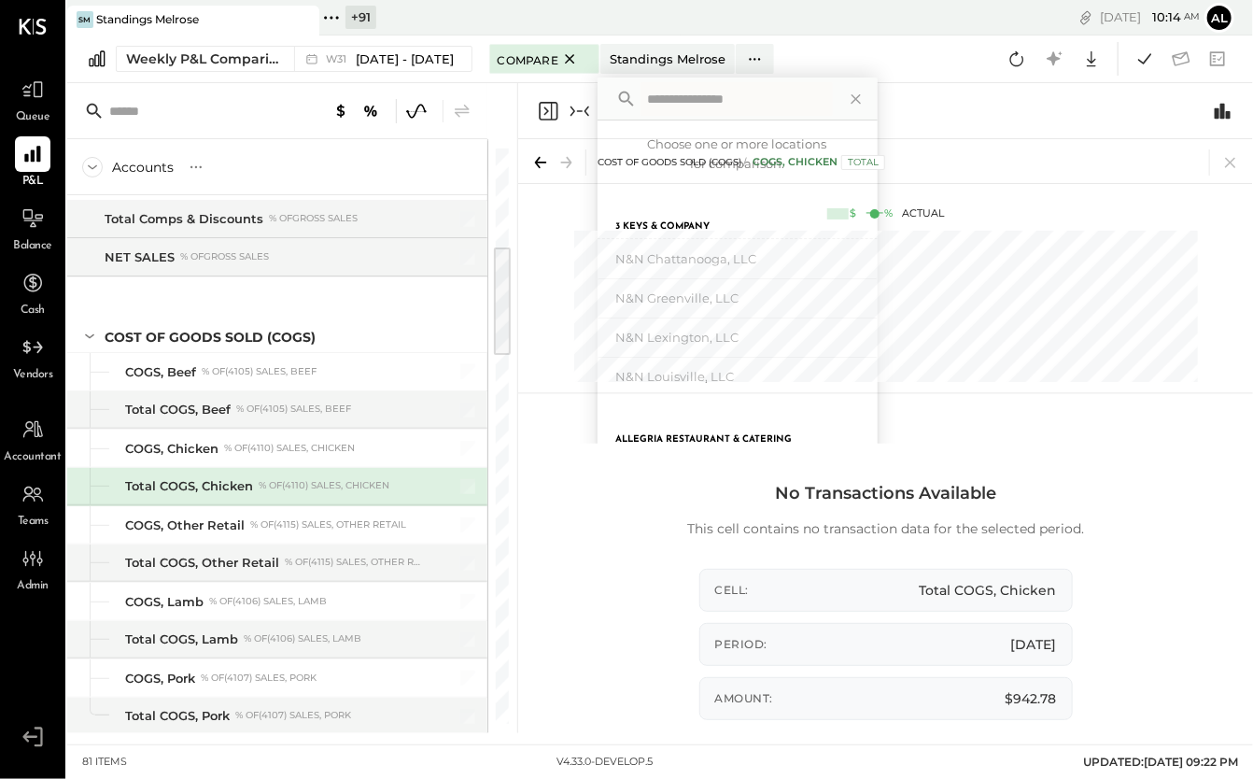
click at [874, 91] on div at bounding box center [885, 111] width 735 height 56
click at [874, 112] on div at bounding box center [885, 111] width 735 height 56
click at [874, 101] on div at bounding box center [885, 111] width 735 height 56
click at [647, 83] on div at bounding box center [885, 111] width 735 height 56
click at [535, 58] on span "Compare" at bounding box center [528, 58] width 61 height 19
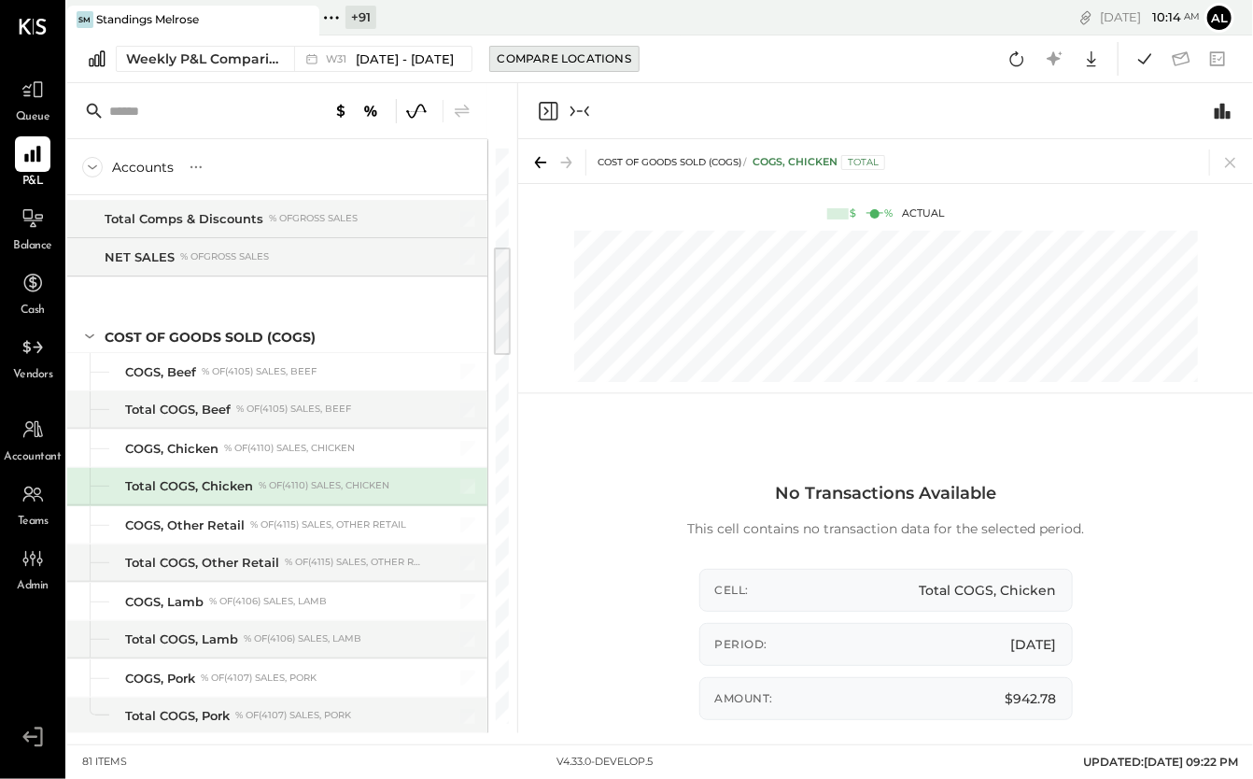
click at [604, 48] on button "Compare Locations" at bounding box center [564, 59] width 150 height 26
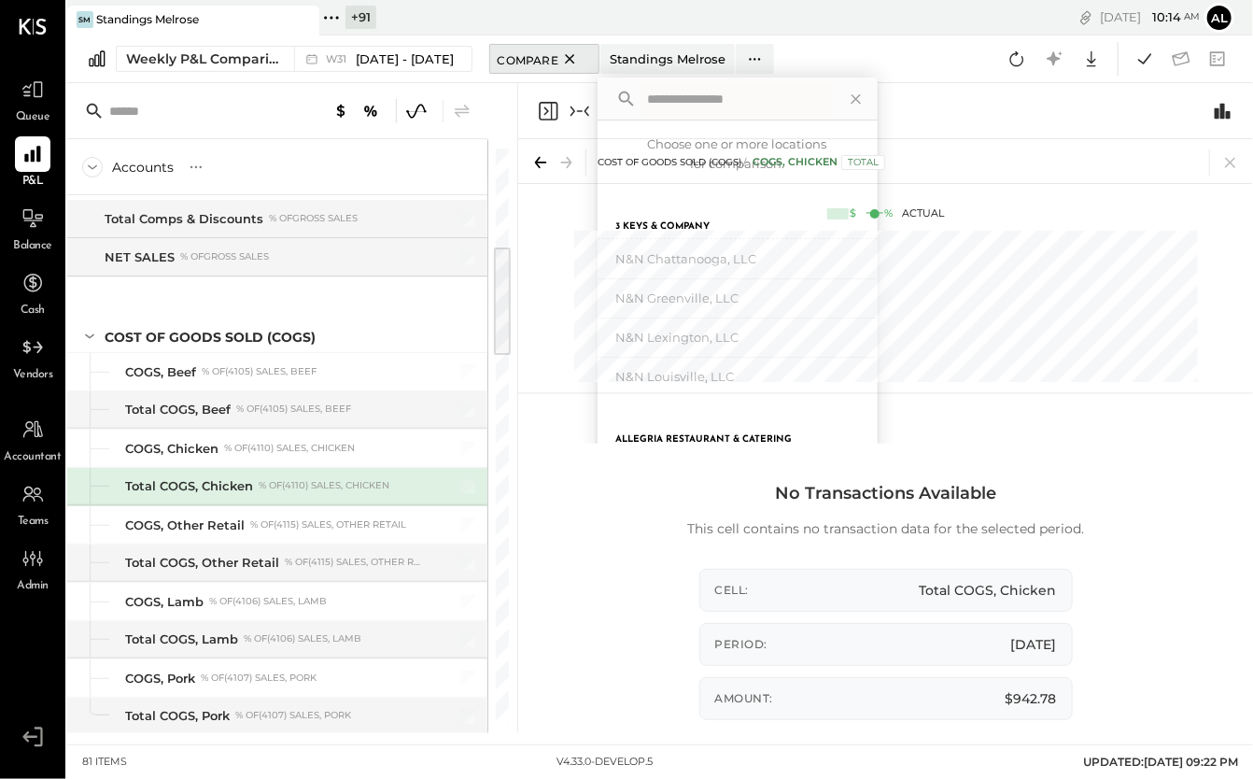
click at [591, 60] on div "Compare" at bounding box center [544, 59] width 93 height 22
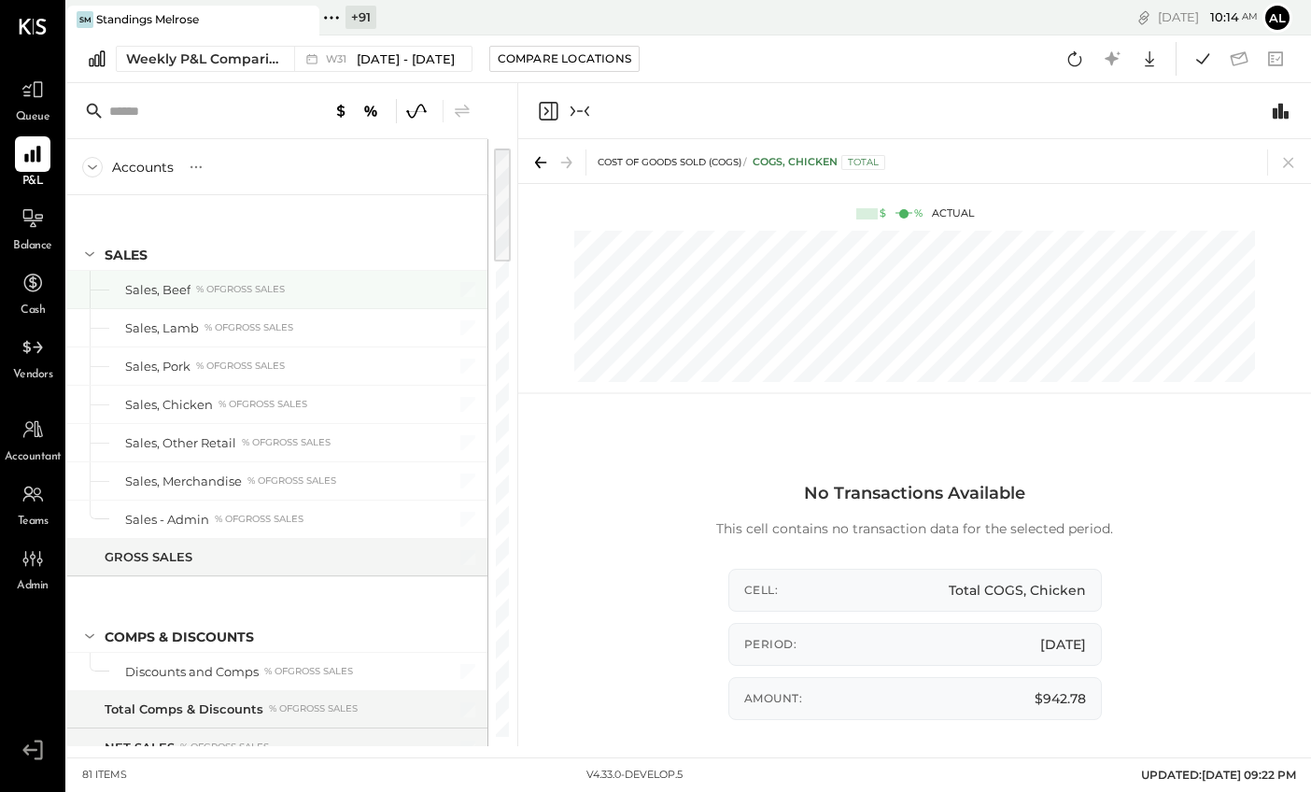
click at [197, 284] on div "% of GROSS SALES" at bounding box center [240, 289] width 89 height 13
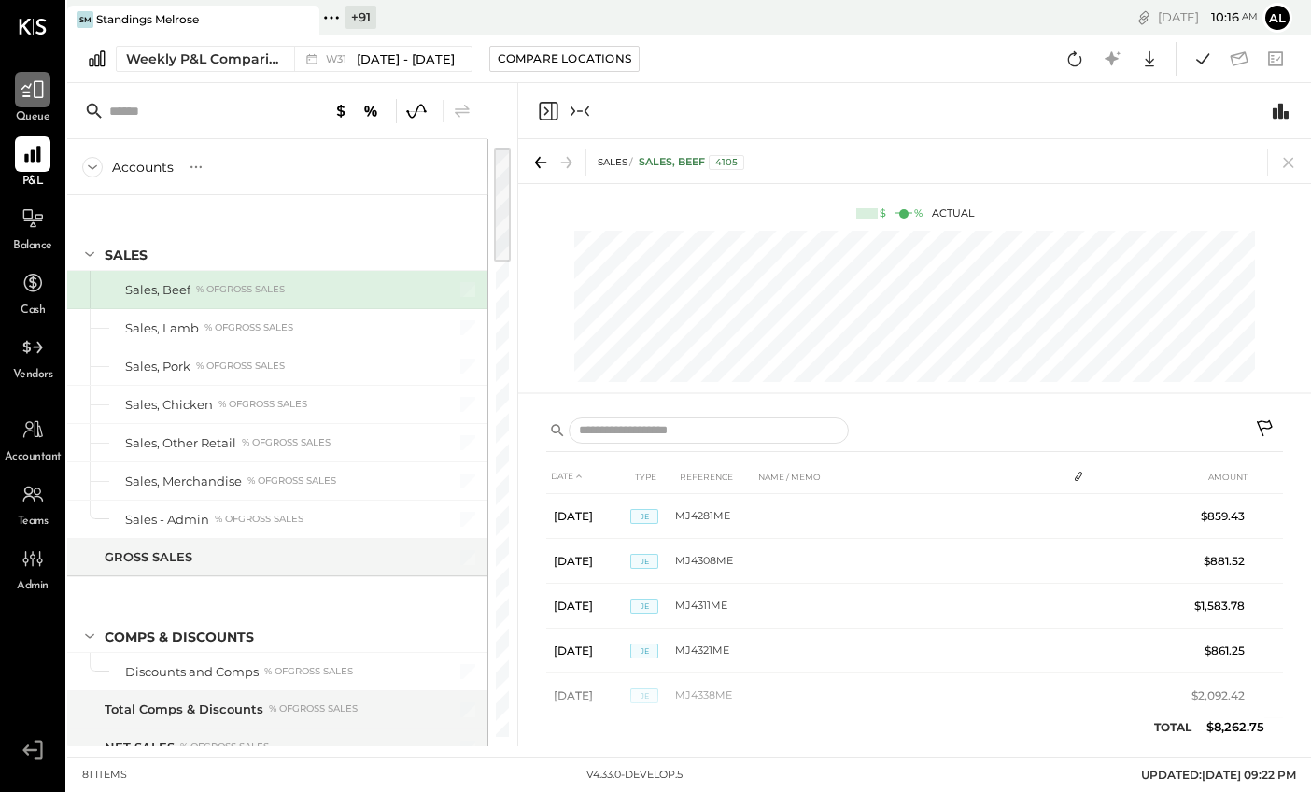
click at [34, 105] on div at bounding box center [32, 89] width 35 height 35
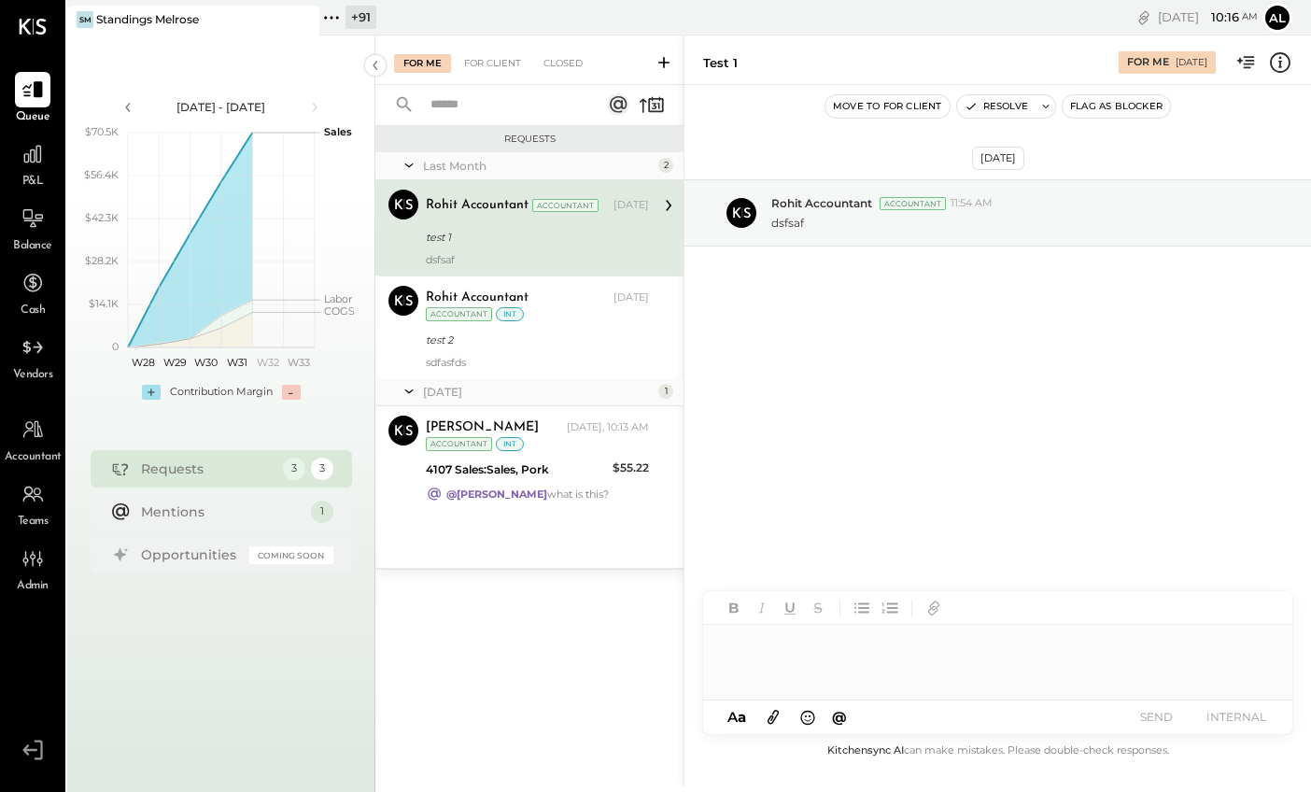
click at [182, 471] on div "Requests" at bounding box center [207, 468] width 133 height 19
click at [1102, 111] on button "Flag as Blocker" at bounding box center [1115, 106] width 107 height 22
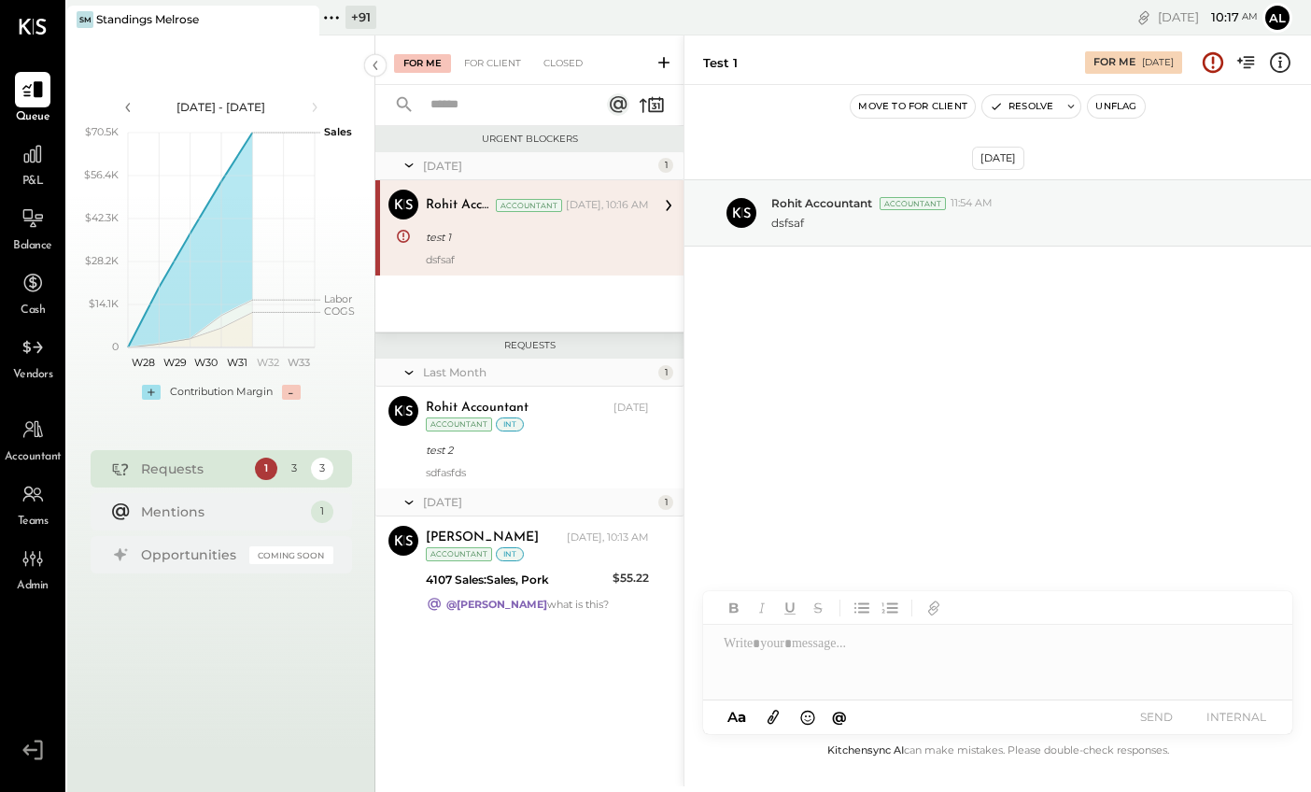
click at [1102, 111] on button "Unflag" at bounding box center [1116, 106] width 56 height 22
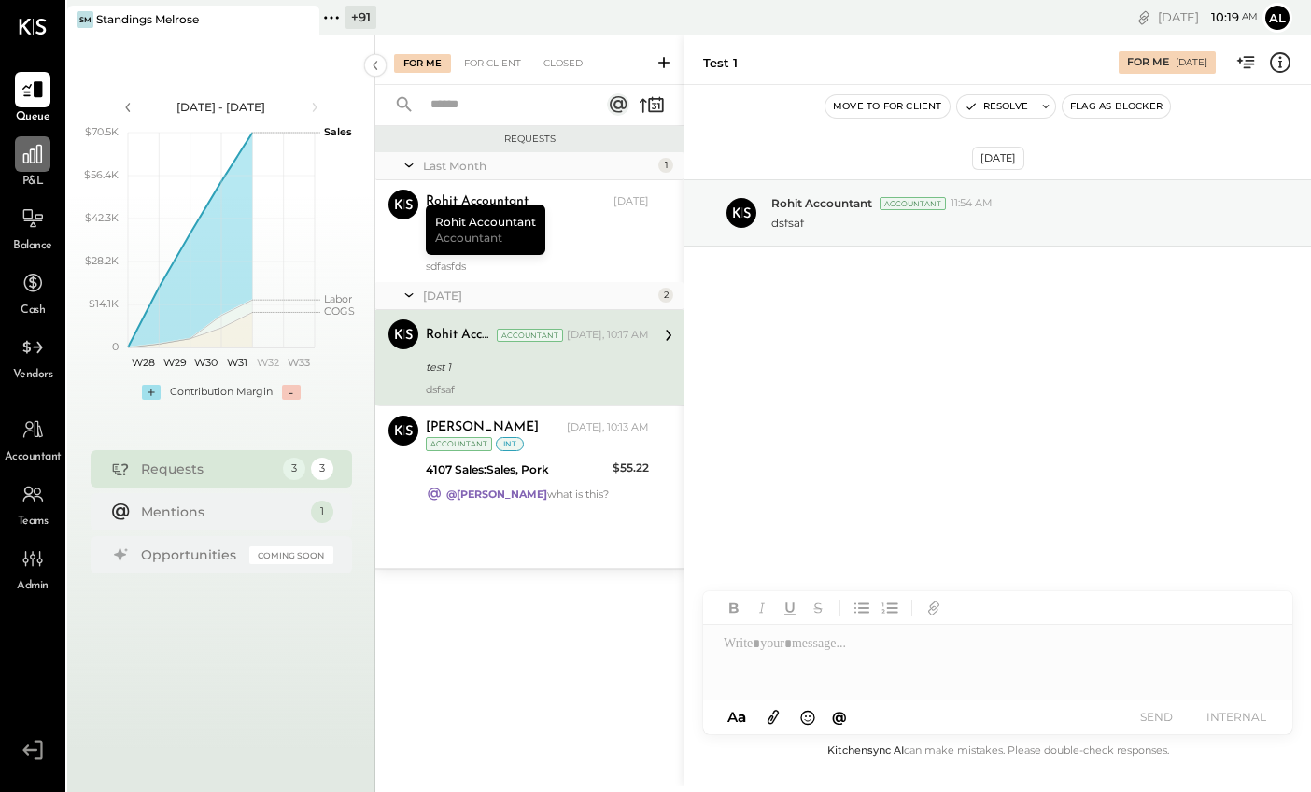
click at [38, 154] on icon at bounding box center [33, 154] width 24 height 24
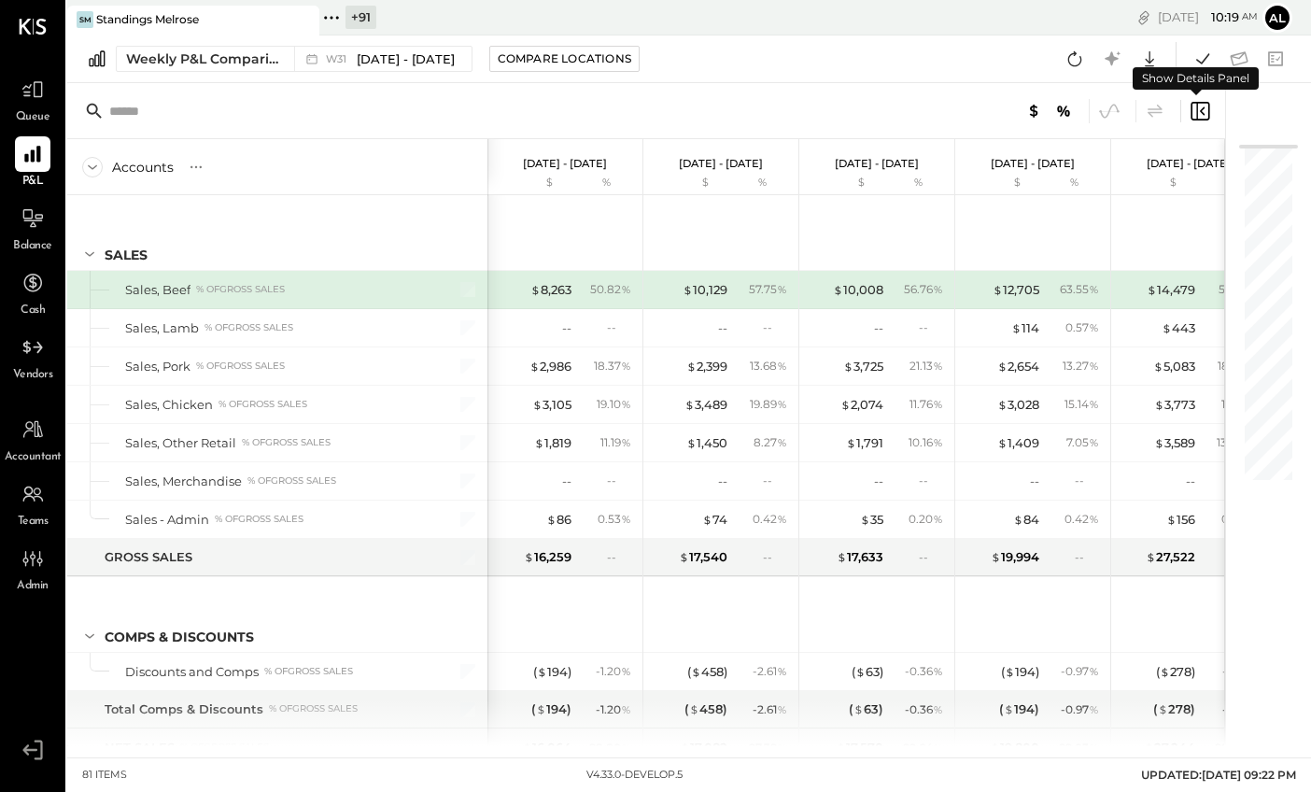
click at [1102, 108] on icon at bounding box center [1199, 111] width 19 height 19
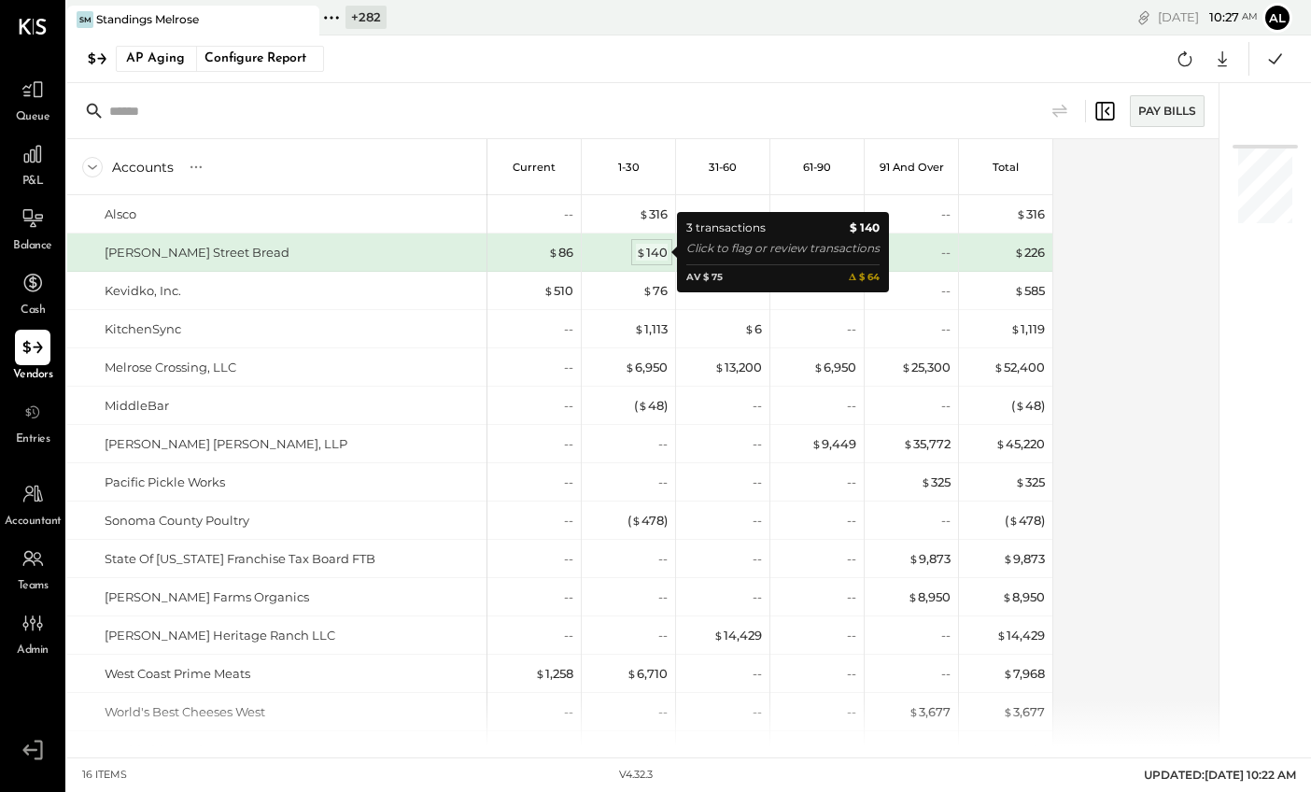
click at [653, 255] on div "$ 140" at bounding box center [652, 253] width 32 height 18
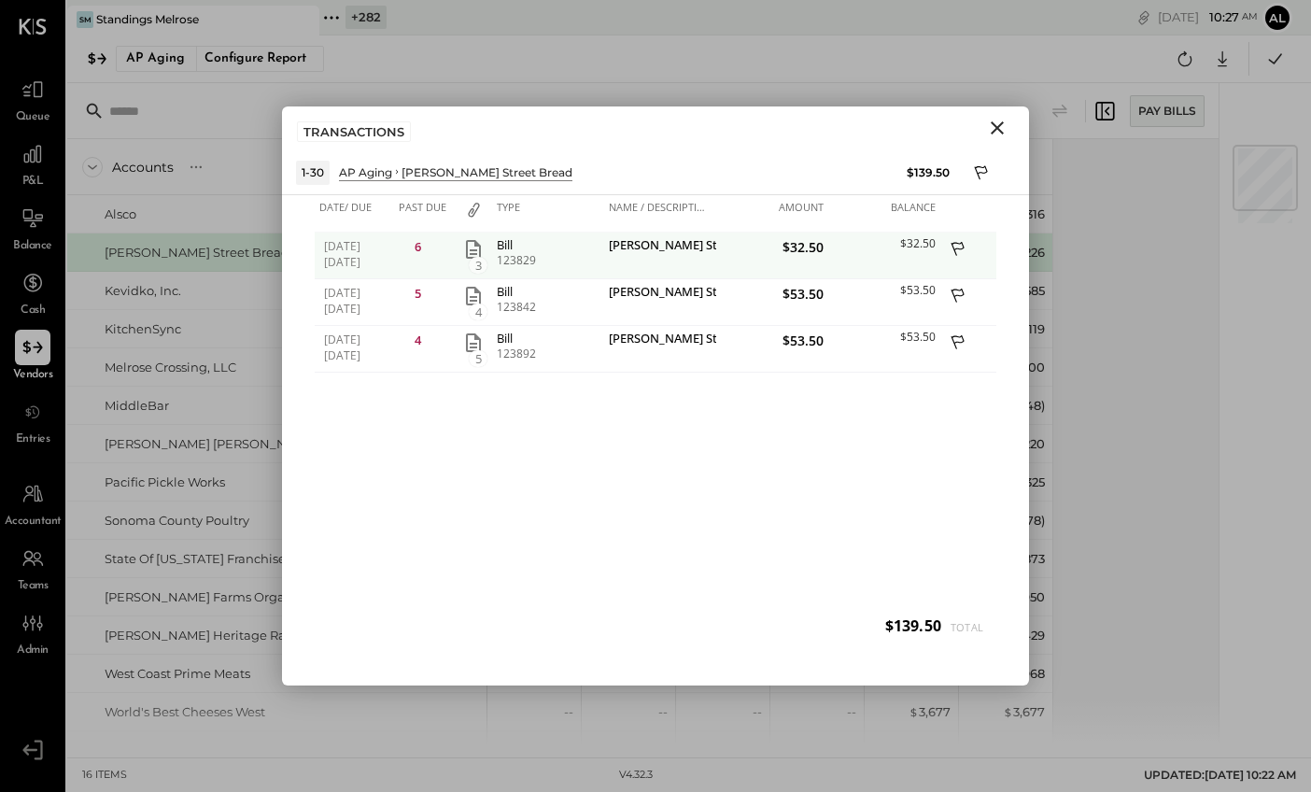
click at [475, 253] on icon "button" at bounding box center [473, 249] width 15 height 19
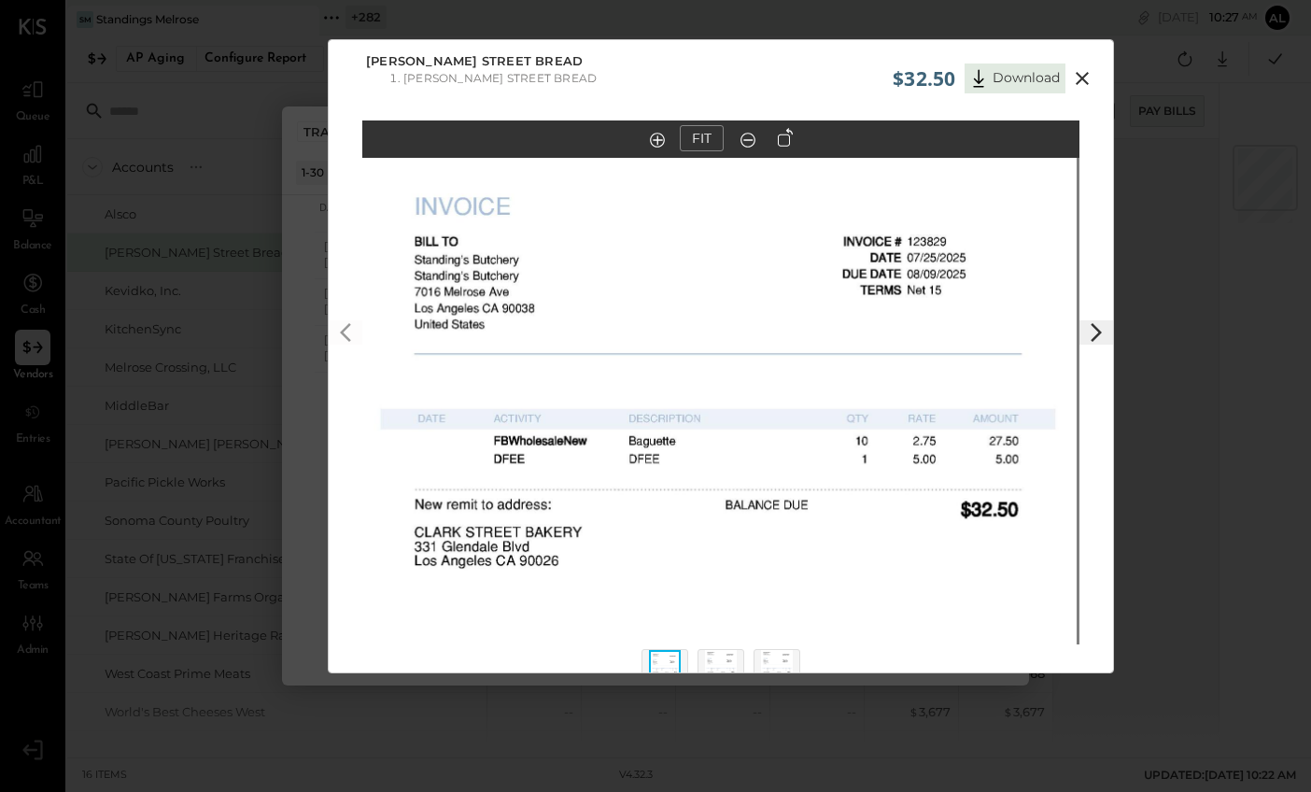
drag, startPoint x: 785, startPoint y: 266, endPoint x: 782, endPoint y: 463, distance: 197.0
click at [782, 463] on img at bounding box center [717, 479] width 717 height 929
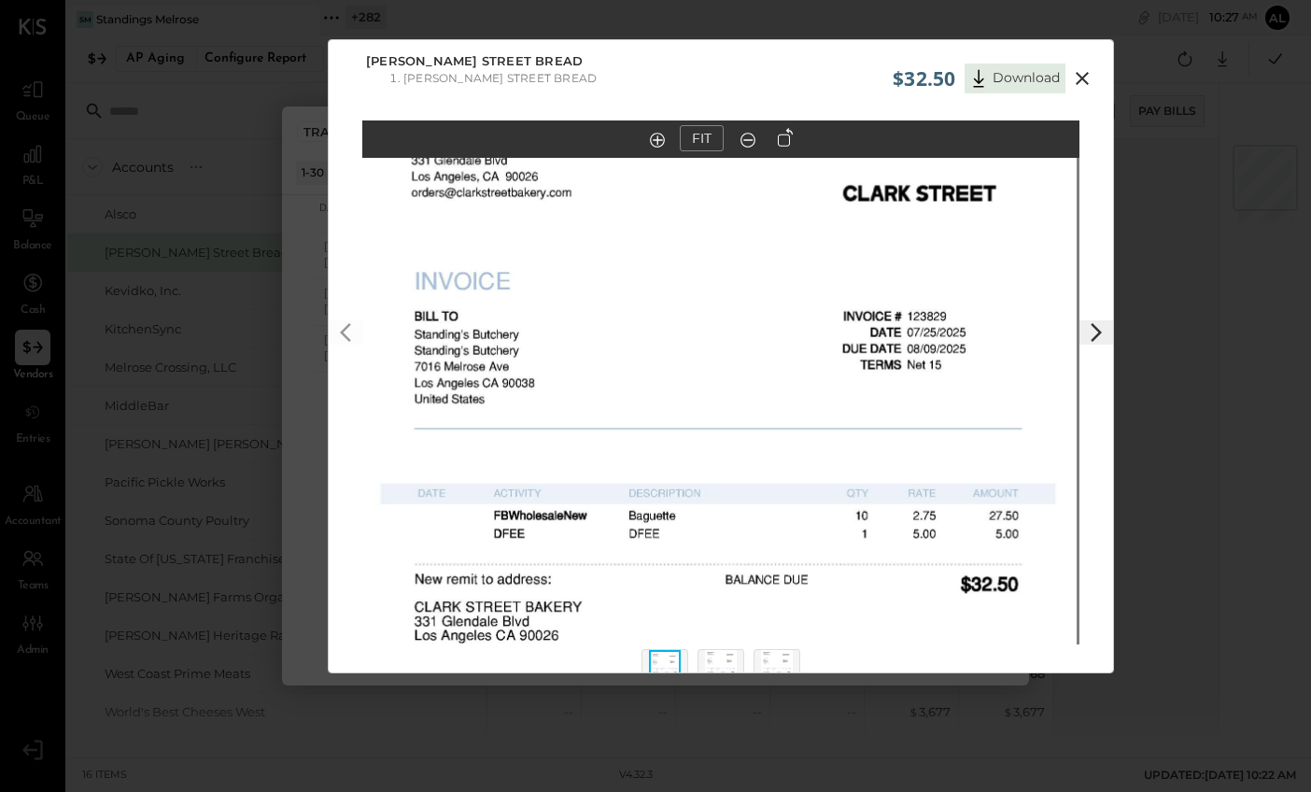
click at [1086, 73] on icon at bounding box center [1081, 78] width 13 height 13
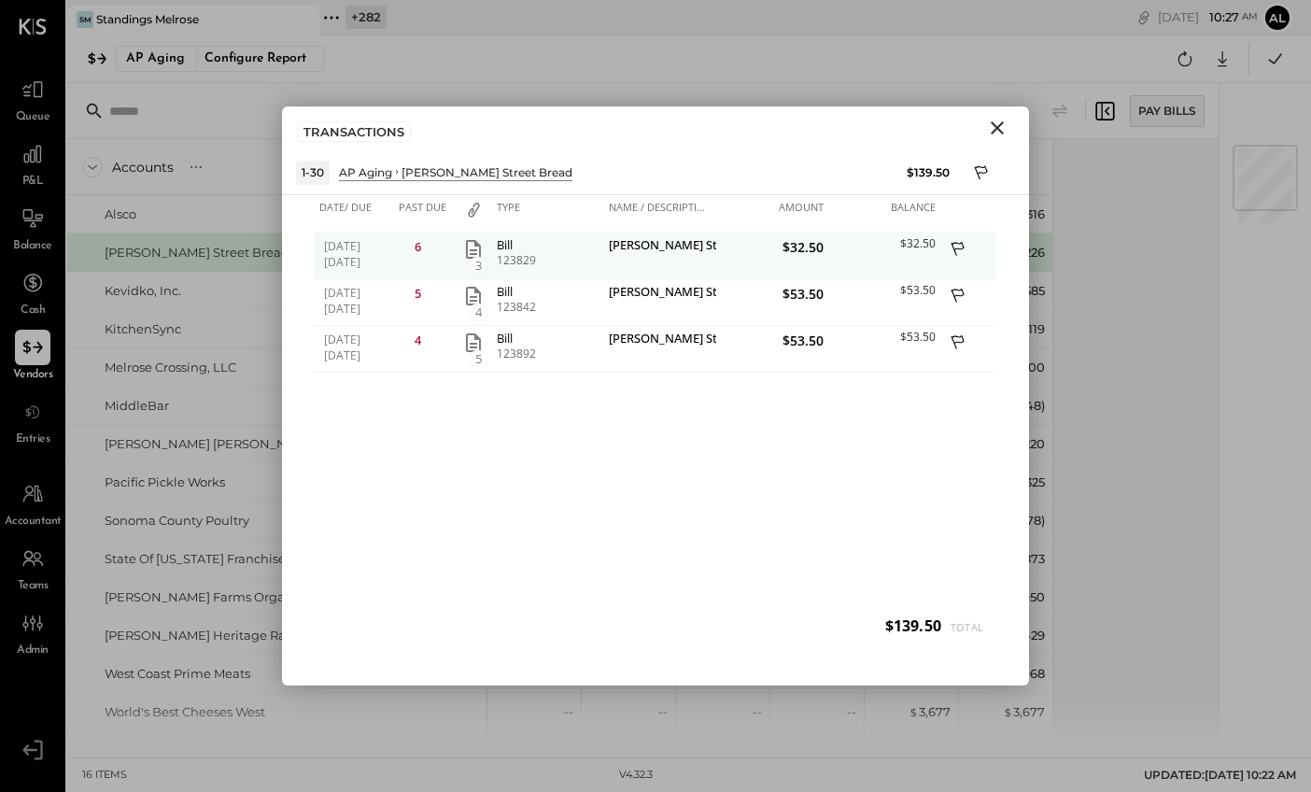
click at [961, 246] on icon at bounding box center [958, 250] width 17 height 23
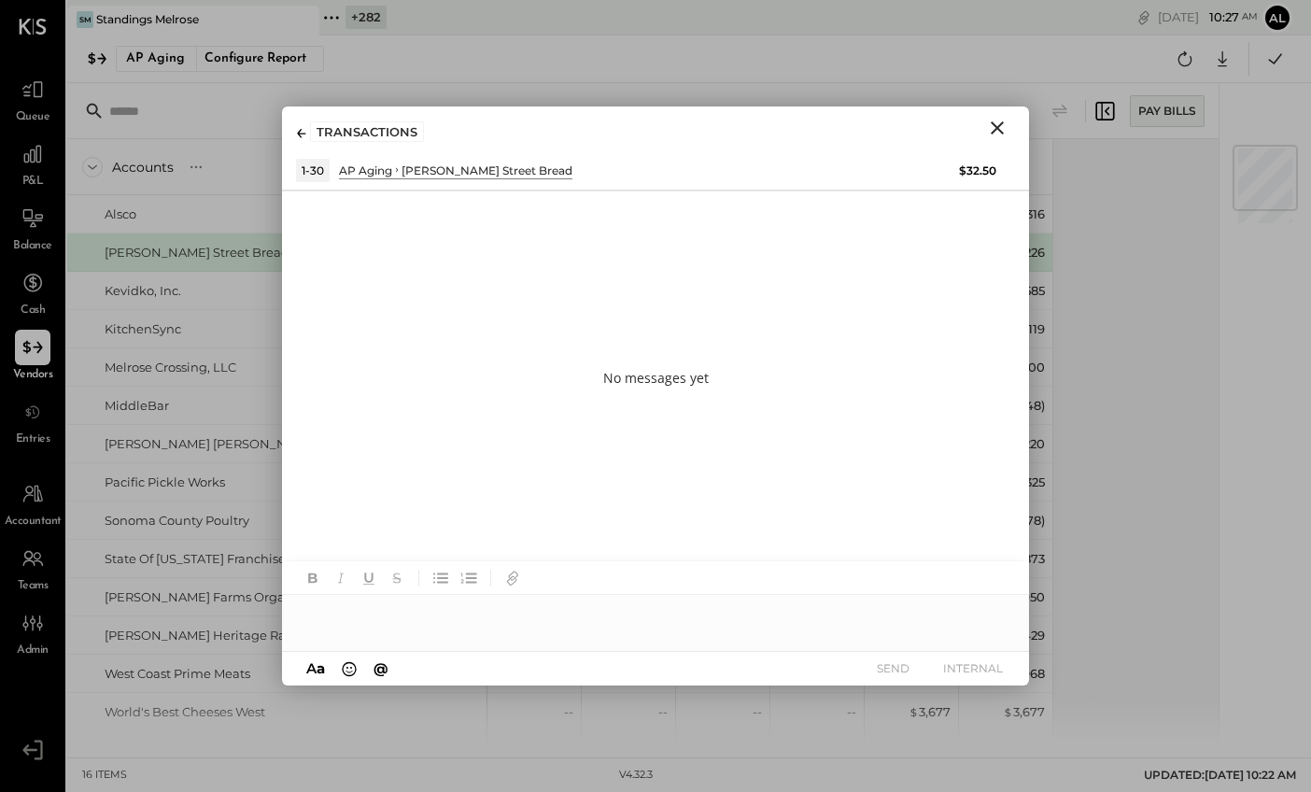
click at [417, 626] on div at bounding box center [655, 613] width 747 height 37
click at [995, 129] on icon "Close" at bounding box center [996, 127] width 13 height 13
